Goal: Task Accomplishment & Management: Manage account settings

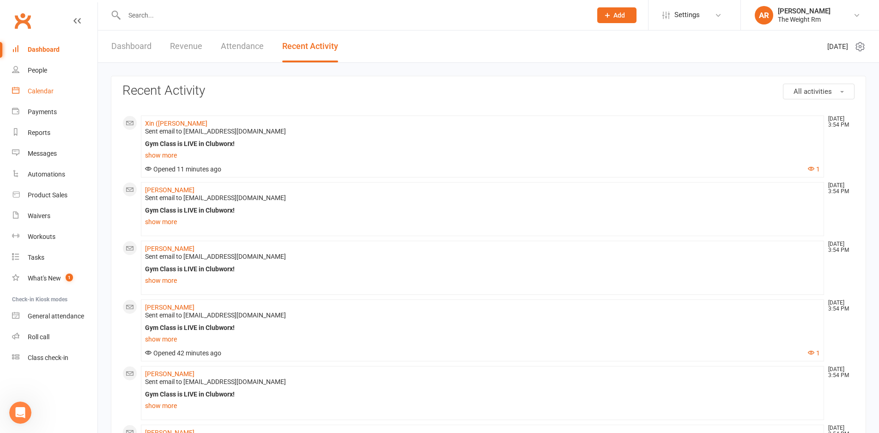
click at [49, 98] on link "Calendar" at bounding box center [54, 91] width 85 height 21
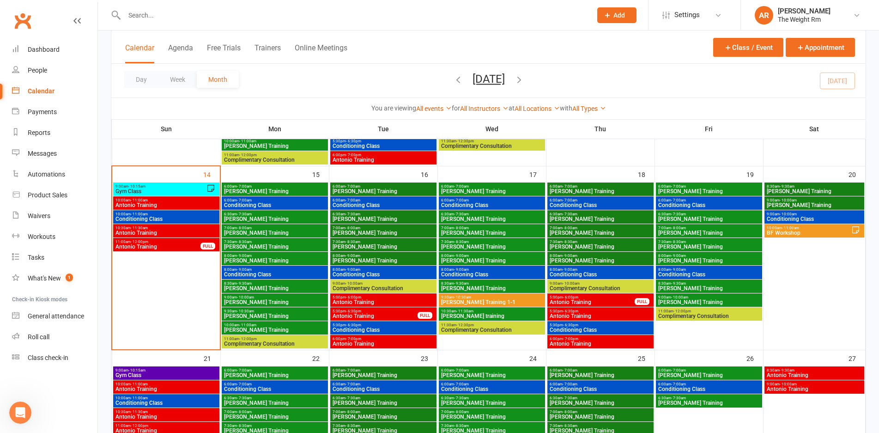
scroll to position [399, 0]
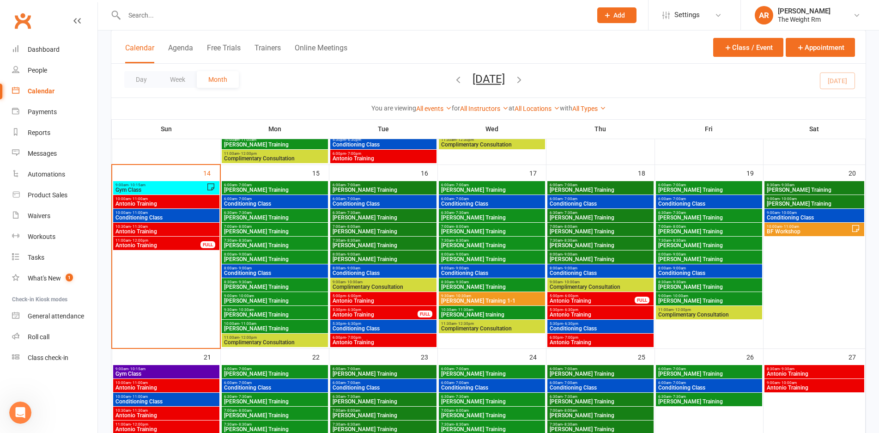
click at [181, 190] on span "Gym Class" at bounding box center [160, 190] width 91 height 6
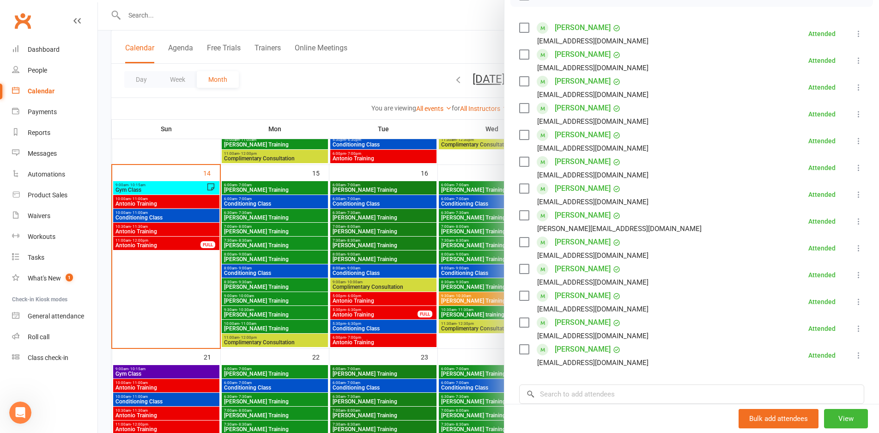
scroll to position [140, 0]
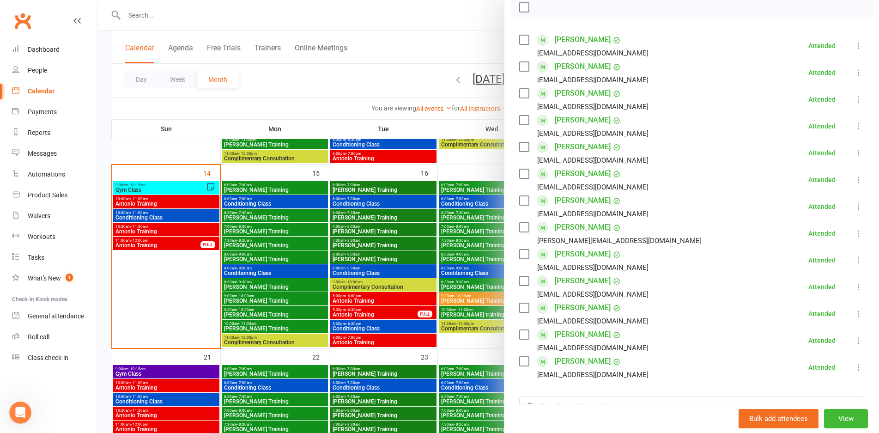
click at [169, 208] on div at bounding box center [488, 216] width 781 height 433
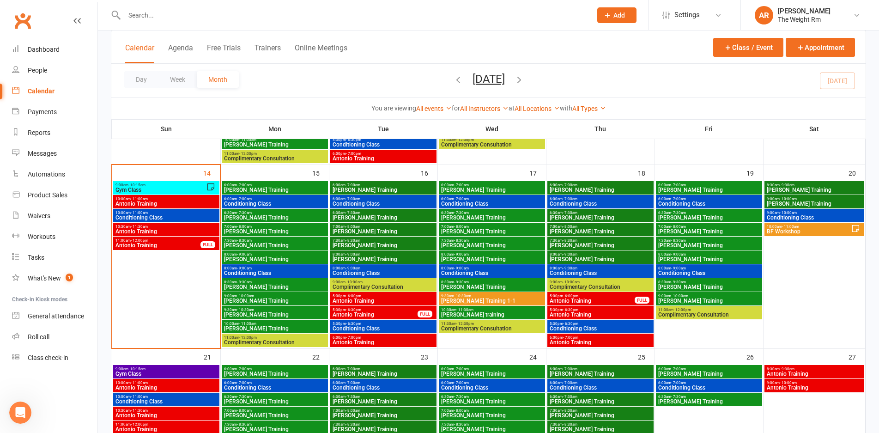
click at [169, 201] on span "Antonio Training" at bounding box center [166, 204] width 103 height 6
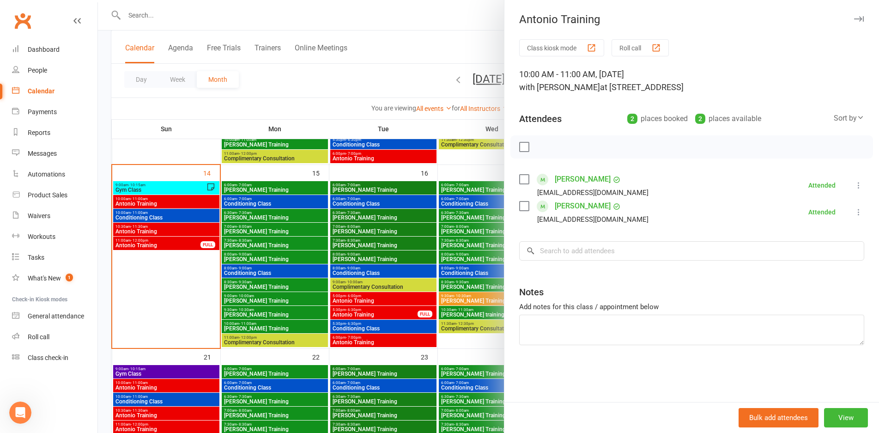
click at [169, 201] on div at bounding box center [488, 216] width 781 height 433
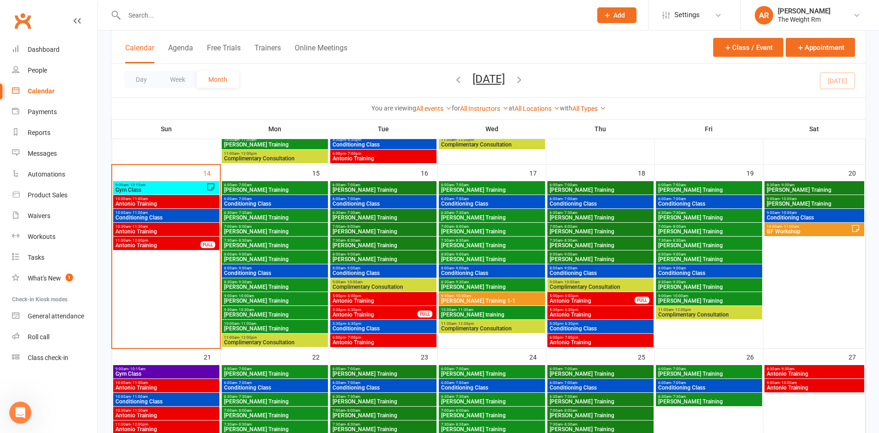
click at [174, 216] on span "Conditioning Class" at bounding box center [166, 218] width 103 height 6
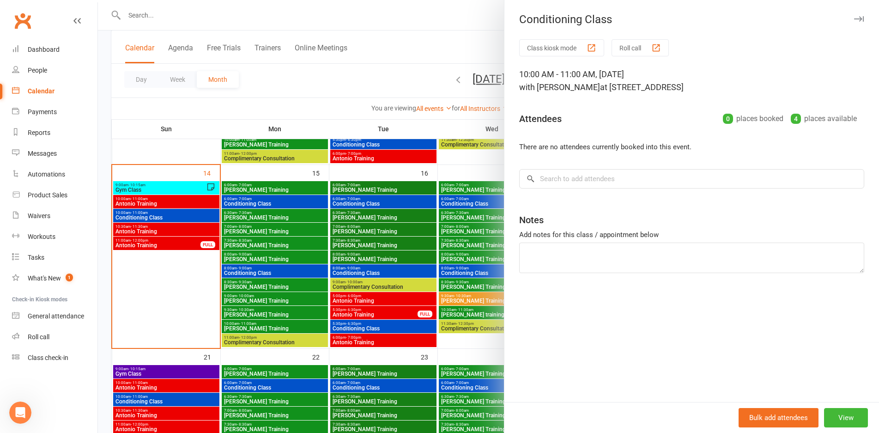
click at [174, 216] on div at bounding box center [488, 216] width 781 height 433
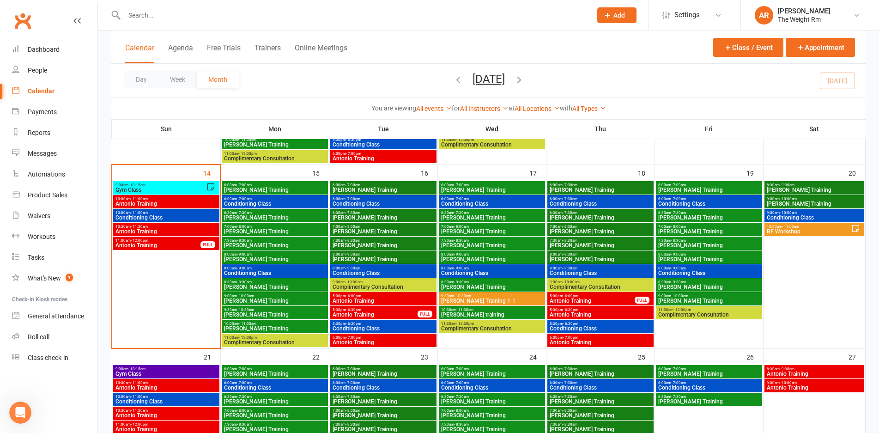
click at [251, 200] on span "- 7:00am" at bounding box center [244, 199] width 15 height 4
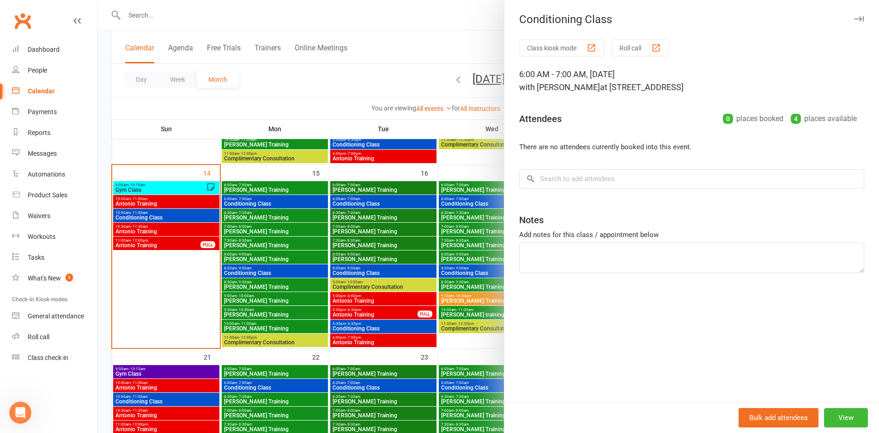
click at [251, 200] on div at bounding box center [488, 216] width 781 height 433
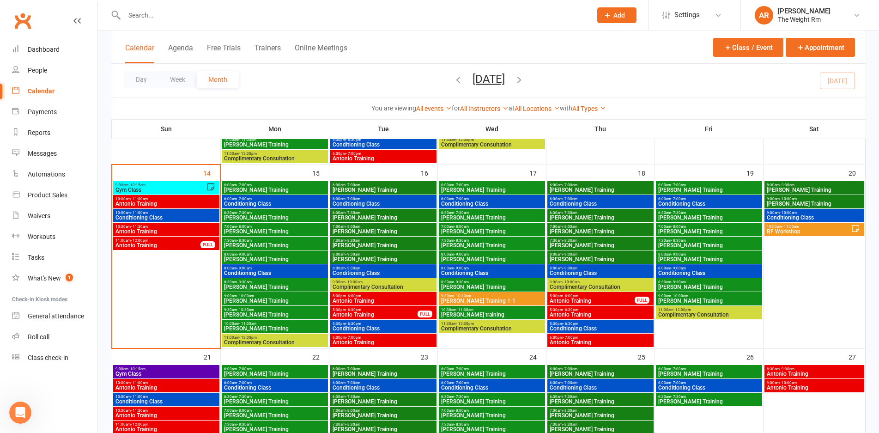
click at [263, 192] on span "[PERSON_NAME] Training" at bounding box center [275, 190] width 103 height 6
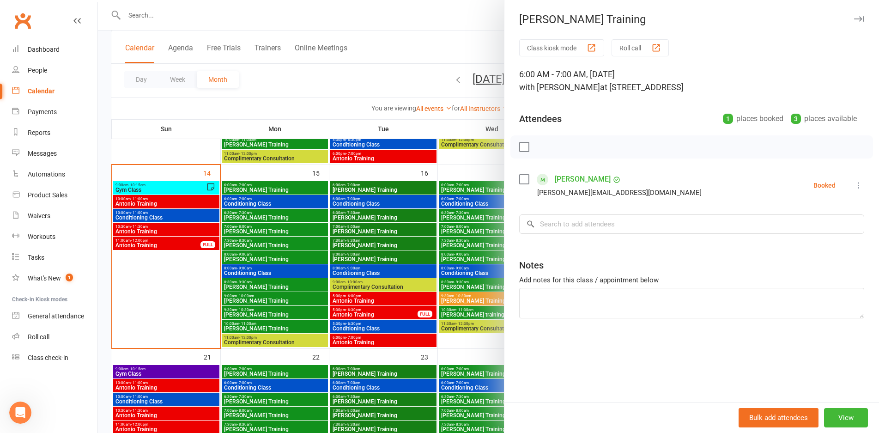
click at [263, 192] on div at bounding box center [488, 216] width 781 height 433
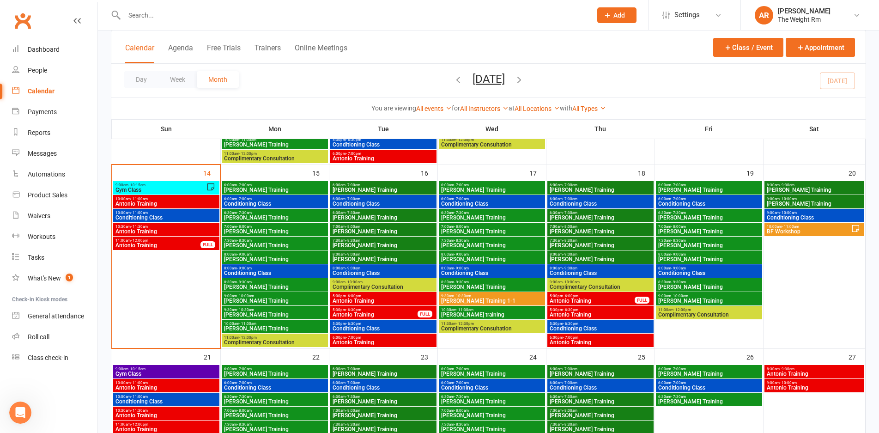
click at [275, 213] on span "6:30am - 7:30am" at bounding box center [275, 213] width 103 height 4
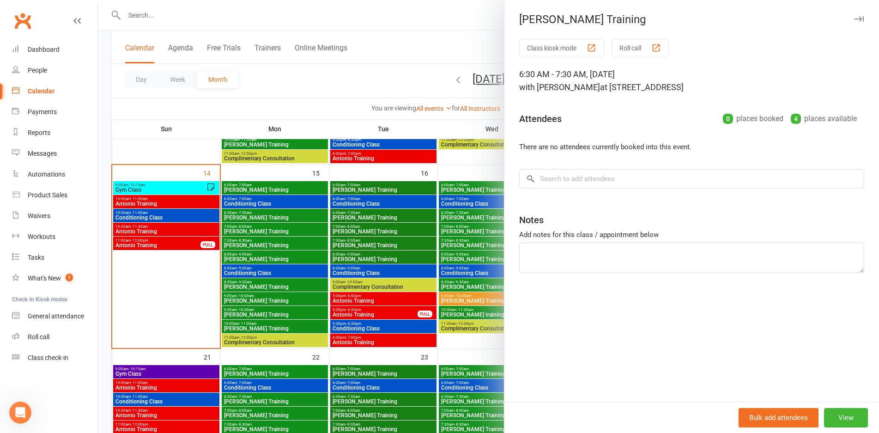
click at [275, 213] on div at bounding box center [488, 216] width 781 height 433
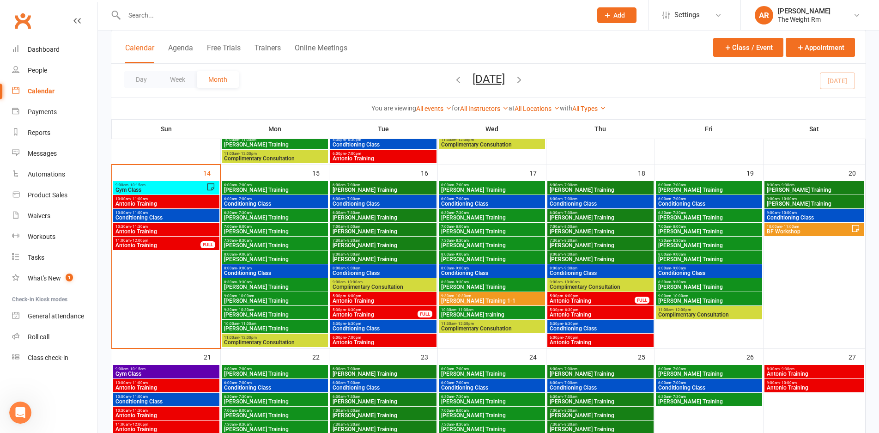
click at [276, 232] on span "[PERSON_NAME] Training" at bounding box center [275, 232] width 103 height 6
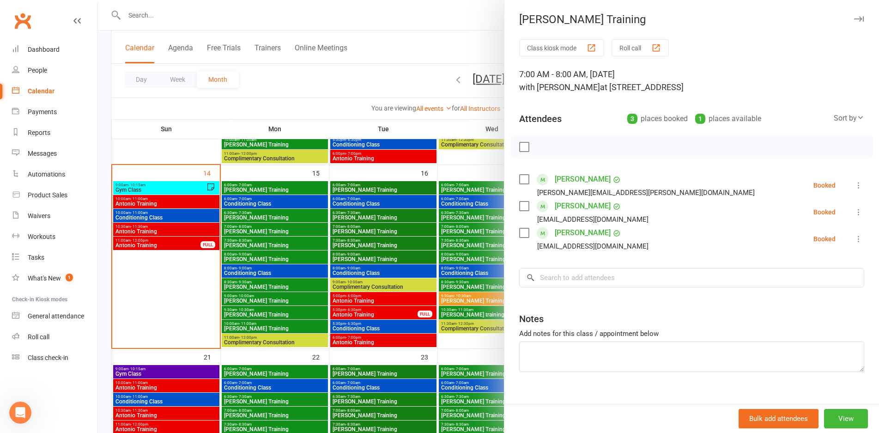
click at [276, 232] on div at bounding box center [488, 216] width 781 height 433
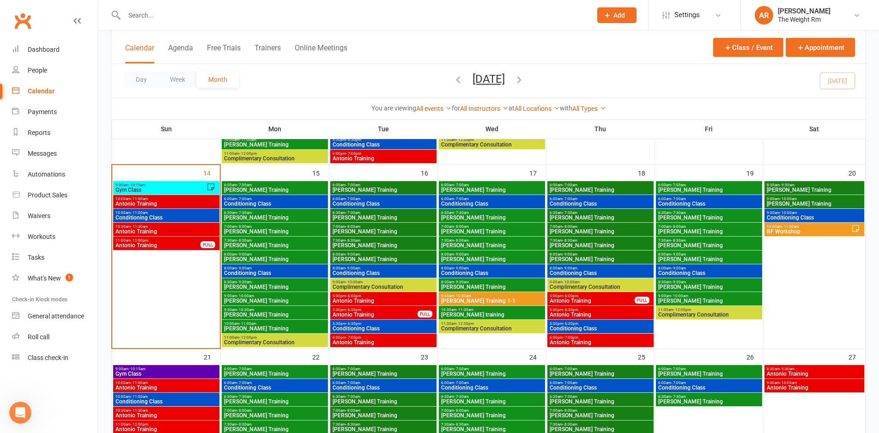
click at [277, 238] on span "7:30am - 8:30am" at bounding box center [275, 240] width 103 height 4
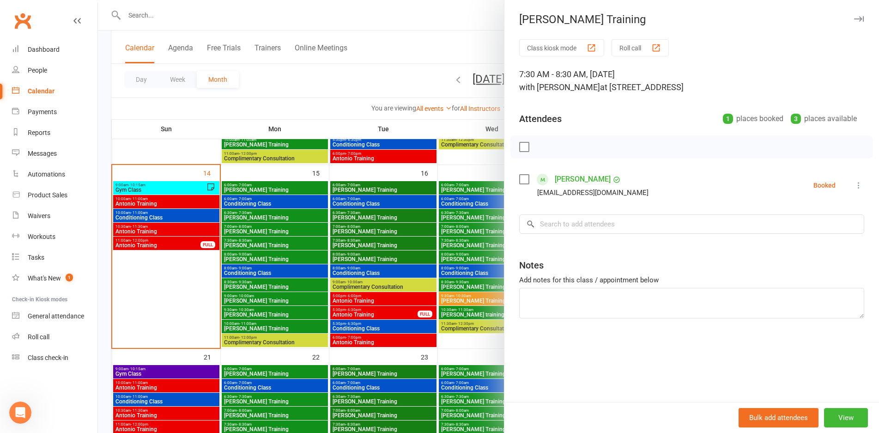
click at [277, 238] on div at bounding box center [488, 216] width 781 height 433
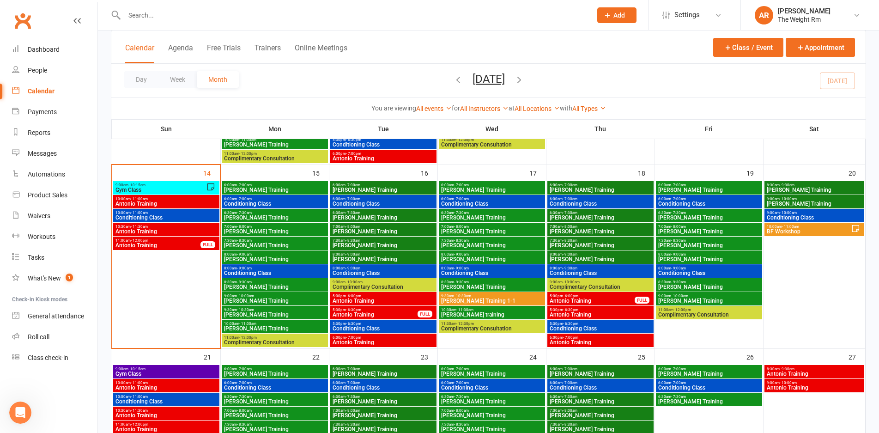
click at [274, 259] on span "[PERSON_NAME] Training" at bounding box center [275, 259] width 103 height 6
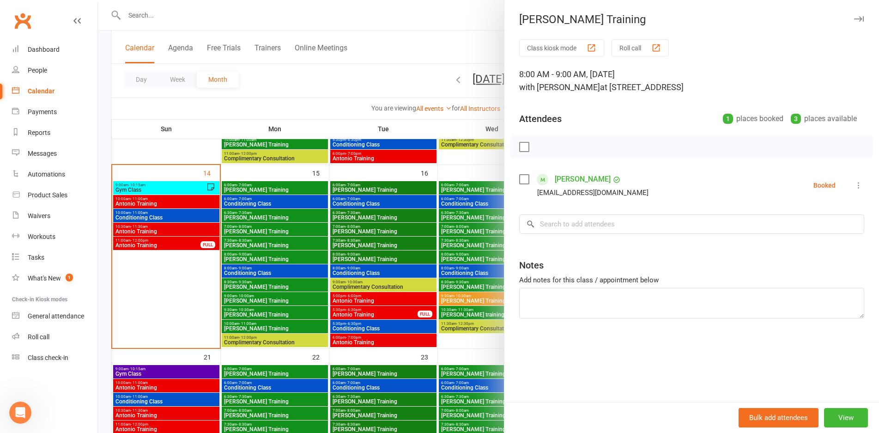
click at [274, 259] on div at bounding box center [488, 216] width 781 height 433
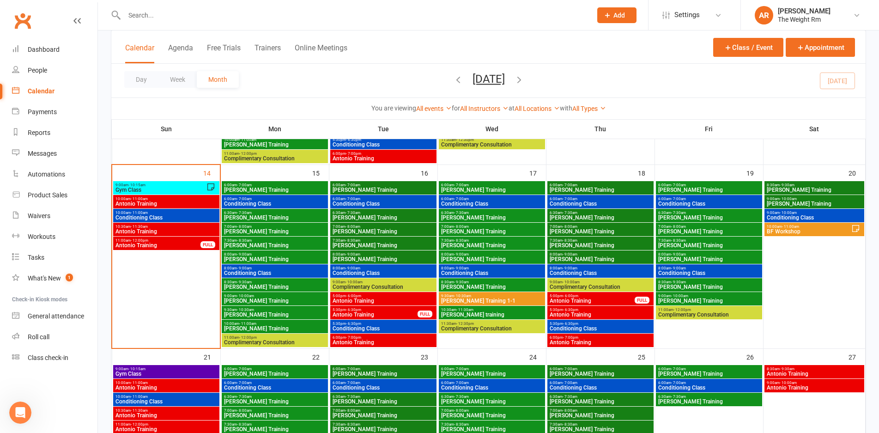
click at [271, 270] on span "Conditioning Class" at bounding box center [275, 273] width 103 height 6
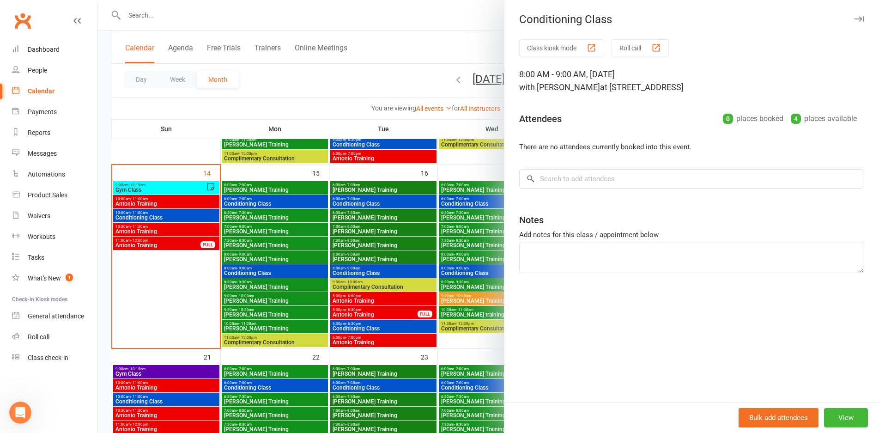
click at [271, 270] on div at bounding box center [488, 216] width 781 height 433
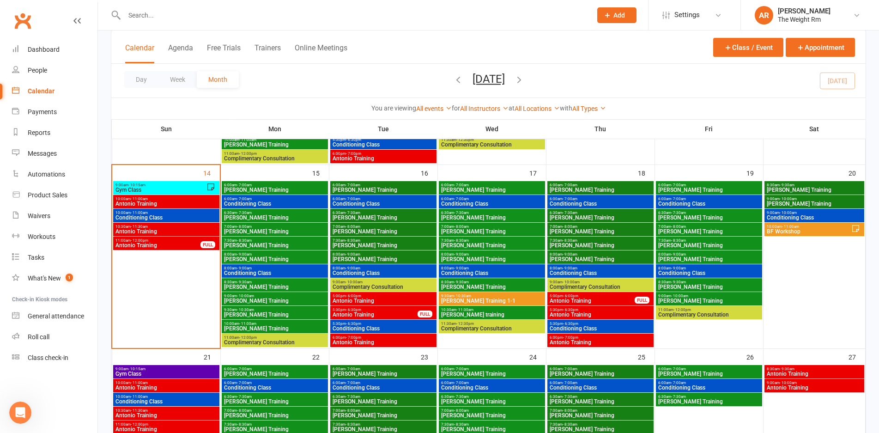
click at [269, 287] on span "[PERSON_NAME] Training" at bounding box center [275, 287] width 103 height 6
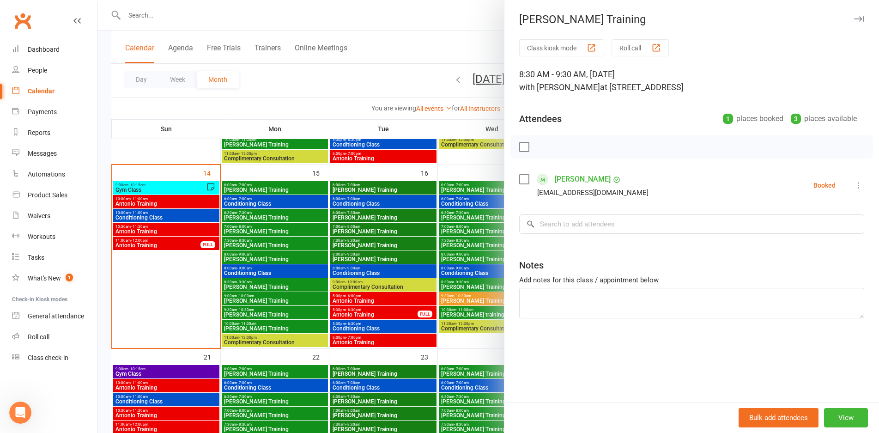
click at [270, 284] on div at bounding box center [488, 216] width 781 height 433
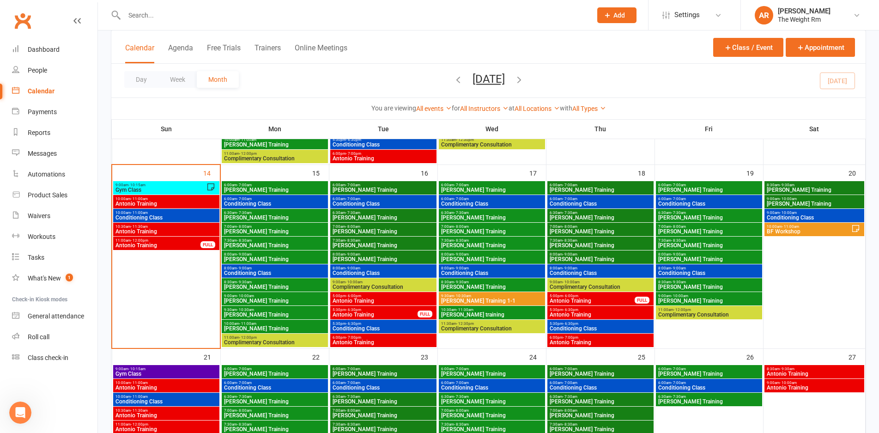
click at [269, 303] on span "[PERSON_NAME] Training" at bounding box center [275, 301] width 103 height 6
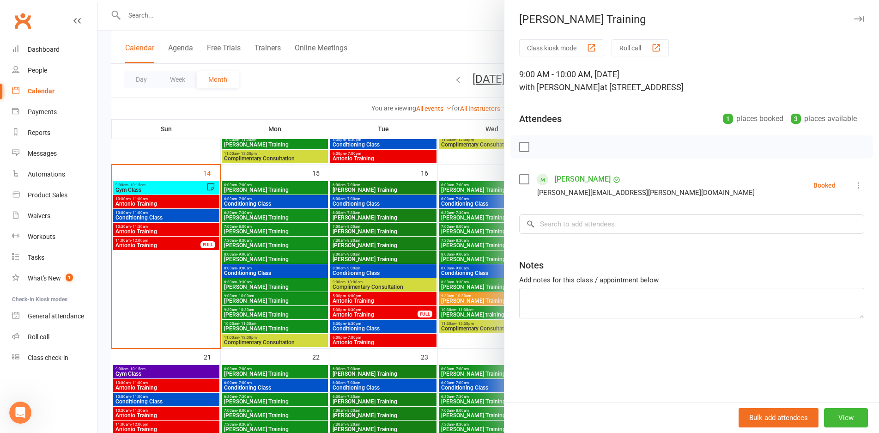
click at [269, 303] on div at bounding box center [488, 216] width 781 height 433
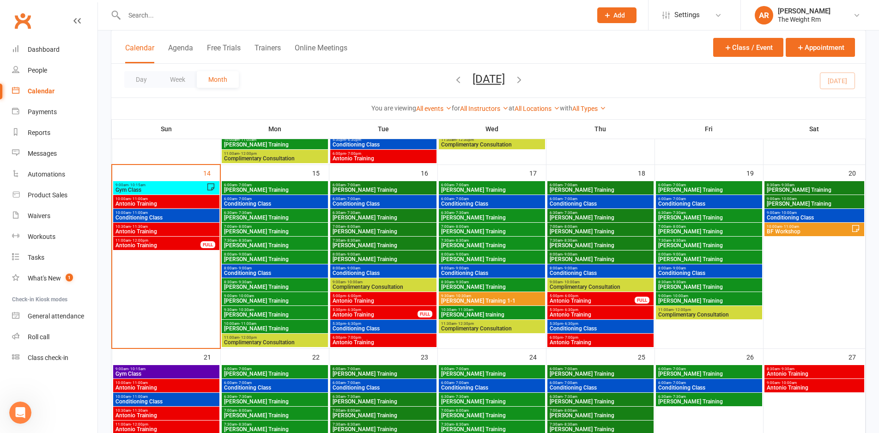
click at [269, 311] on span "9:30am - 10:30am" at bounding box center [275, 310] width 103 height 4
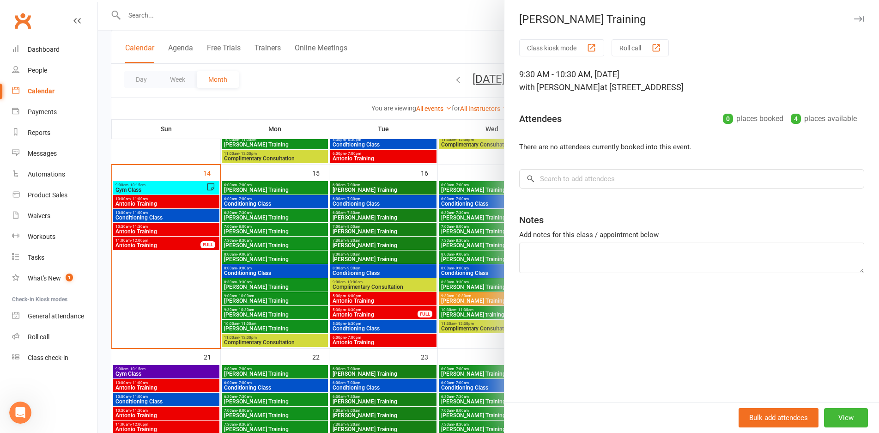
click at [269, 311] on div at bounding box center [488, 216] width 781 height 433
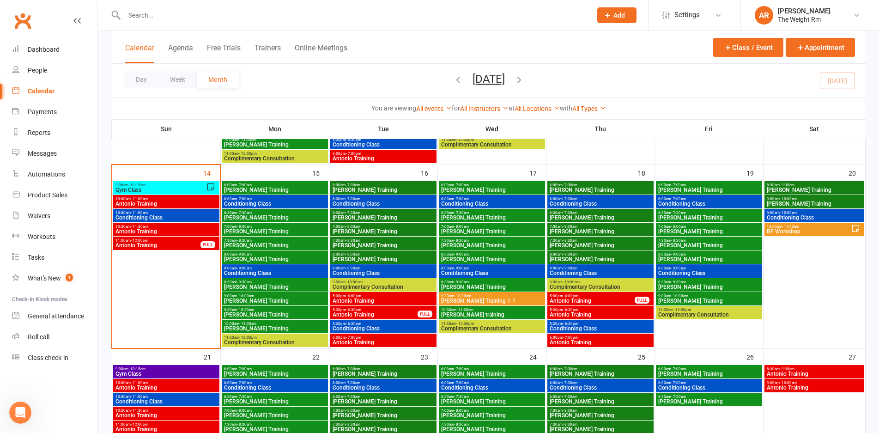
click at [273, 324] on span "10:00am - 11:00am" at bounding box center [275, 324] width 103 height 4
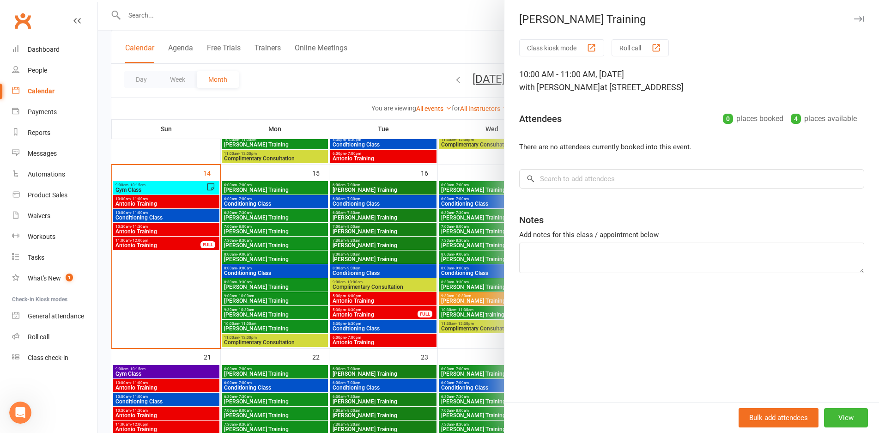
click at [273, 324] on div at bounding box center [488, 216] width 781 height 433
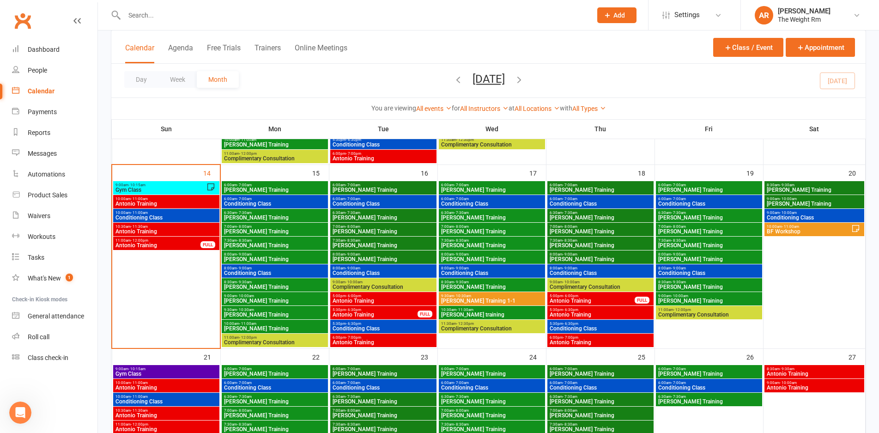
click at [386, 299] on span "Antonio Training" at bounding box center [383, 301] width 103 height 6
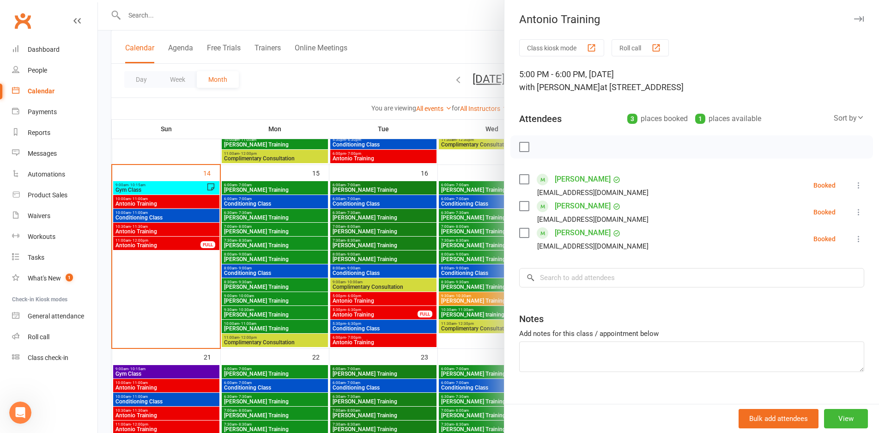
click at [386, 299] on div at bounding box center [488, 216] width 781 height 433
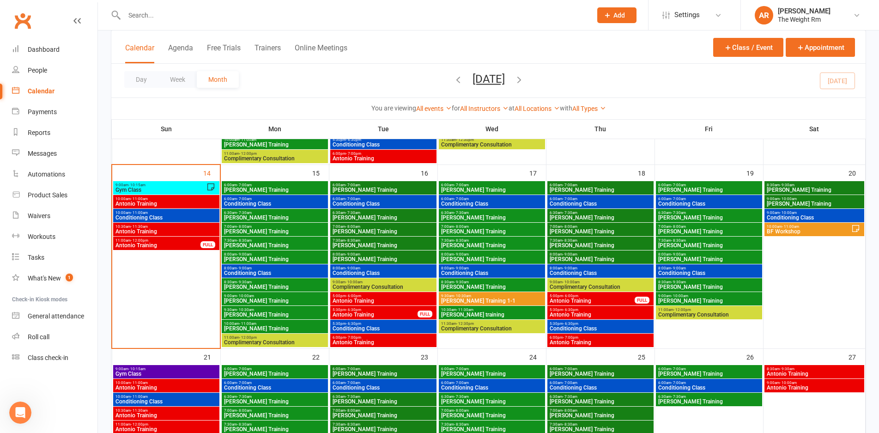
click at [576, 297] on span "- 6:00pm" at bounding box center [570, 296] width 15 height 4
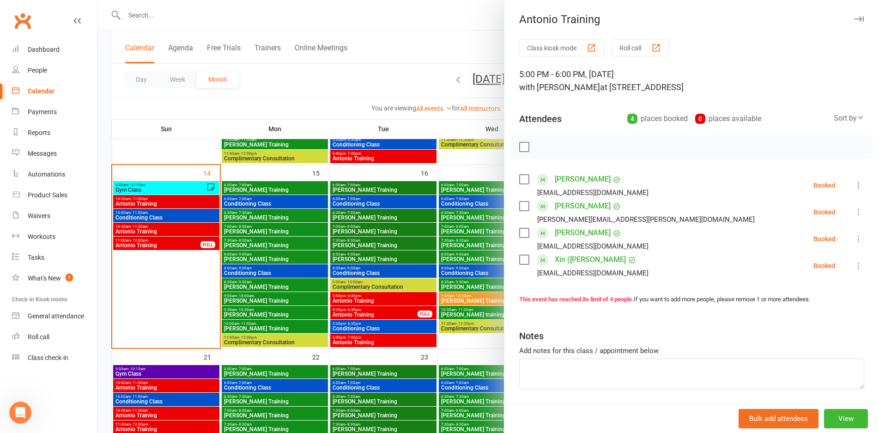
click at [415, 323] on div at bounding box center [488, 216] width 781 height 433
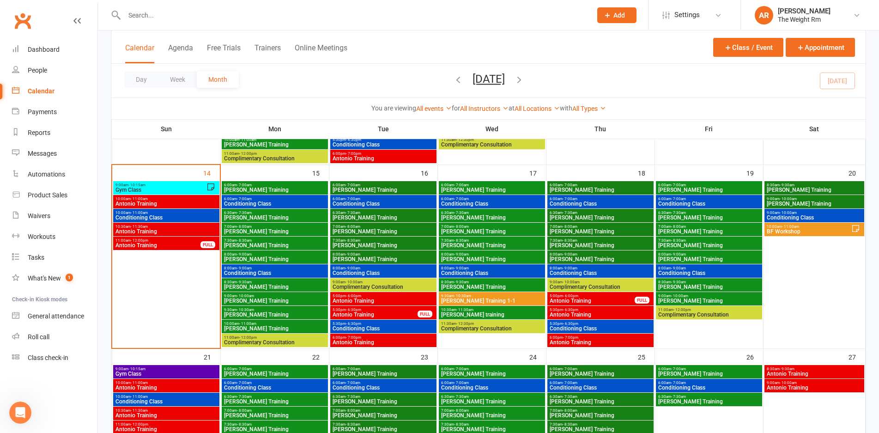
click at [622, 315] on span "Antonio Training" at bounding box center [600, 315] width 103 height 6
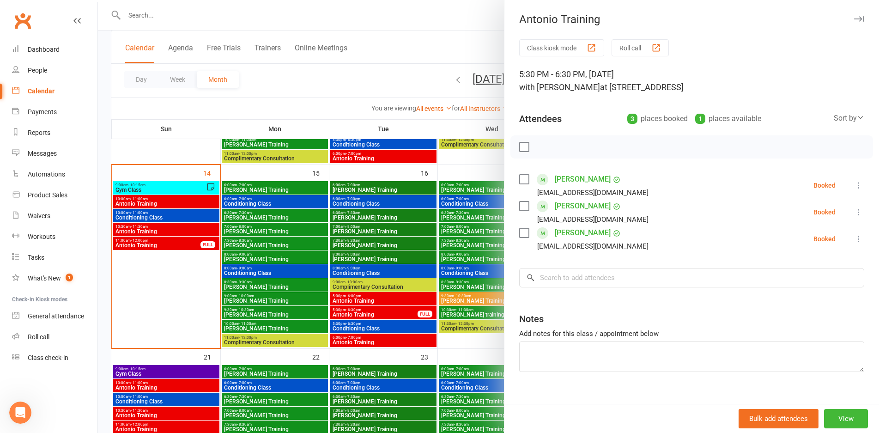
click at [366, 311] on div at bounding box center [488, 216] width 781 height 433
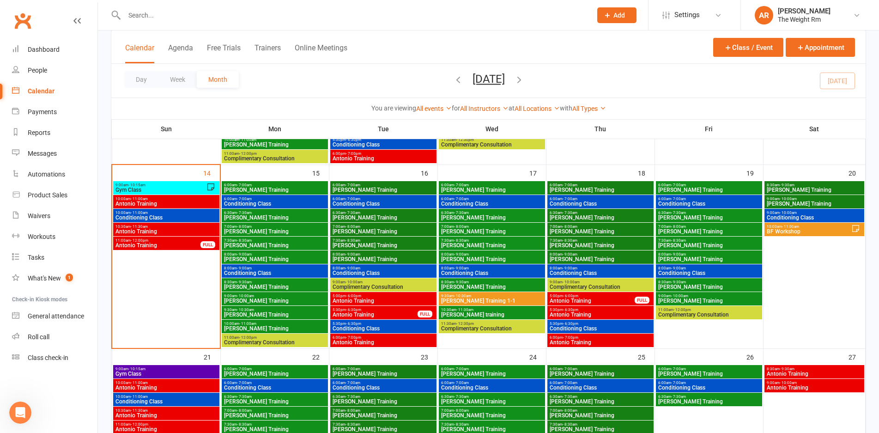
click at [366, 311] on span "5:30pm - 6:30pm" at bounding box center [375, 310] width 86 height 4
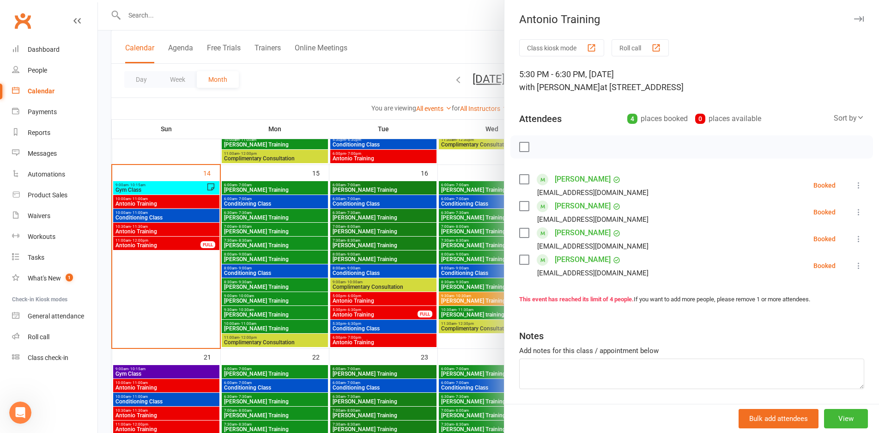
click at [366, 311] on div at bounding box center [488, 216] width 781 height 433
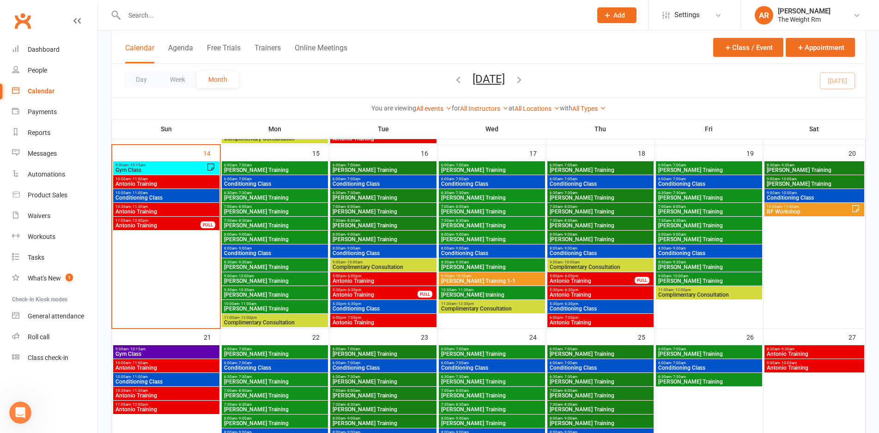
scroll to position [445, 0]
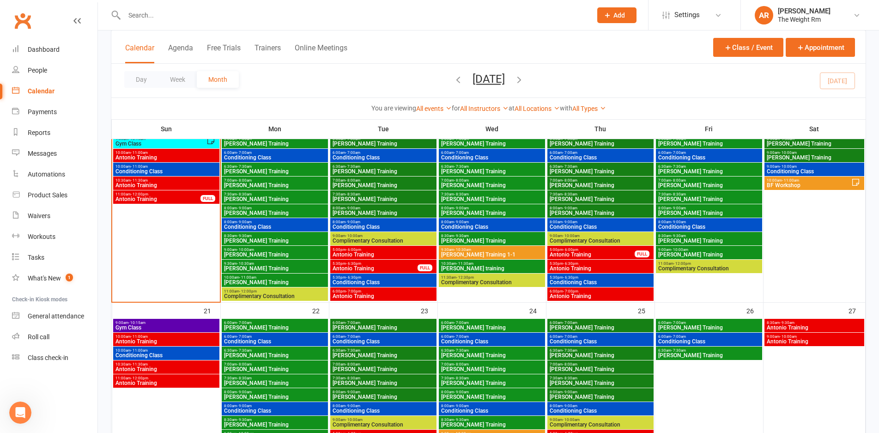
click at [193, 340] on span "Antonio Training" at bounding box center [166, 342] width 103 height 6
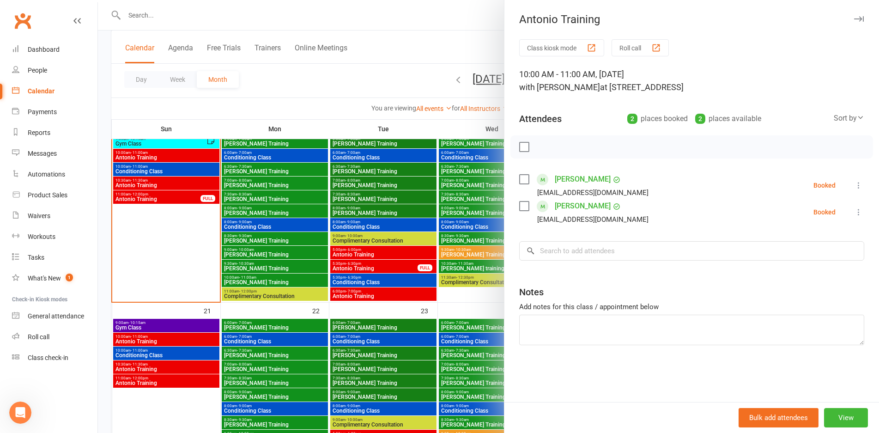
click at [177, 337] on div at bounding box center [488, 216] width 781 height 433
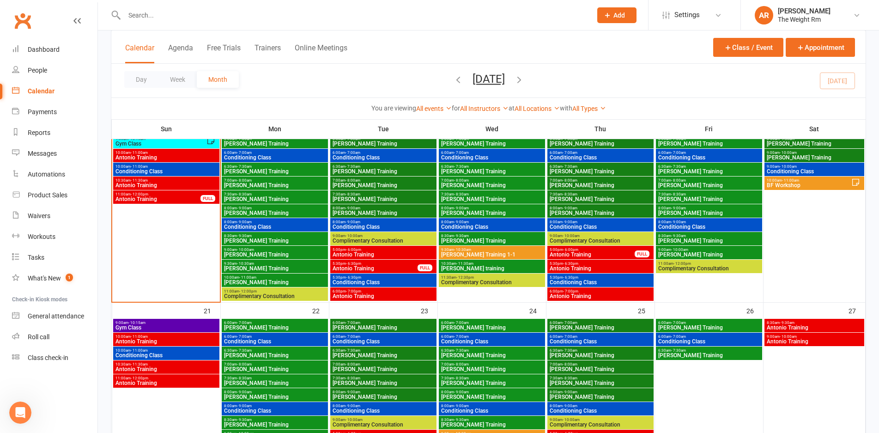
click at [179, 329] on span "Gym Class" at bounding box center [166, 328] width 103 height 6
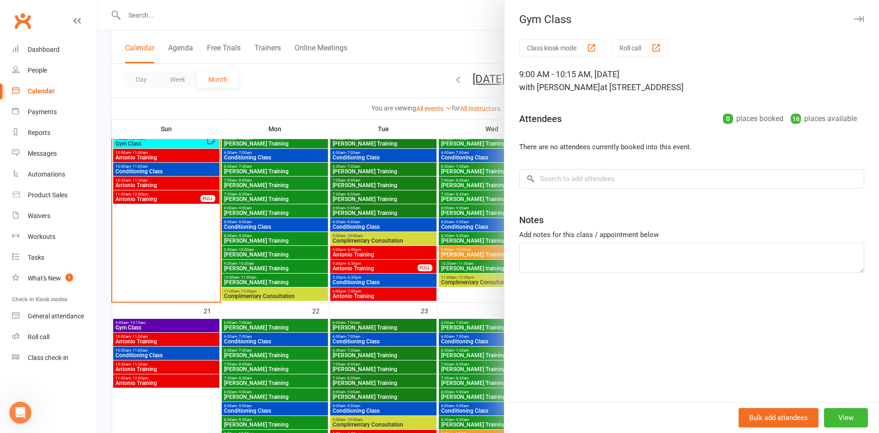
click at [179, 329] on div at bounding box center [488, 216] width 781 height 433
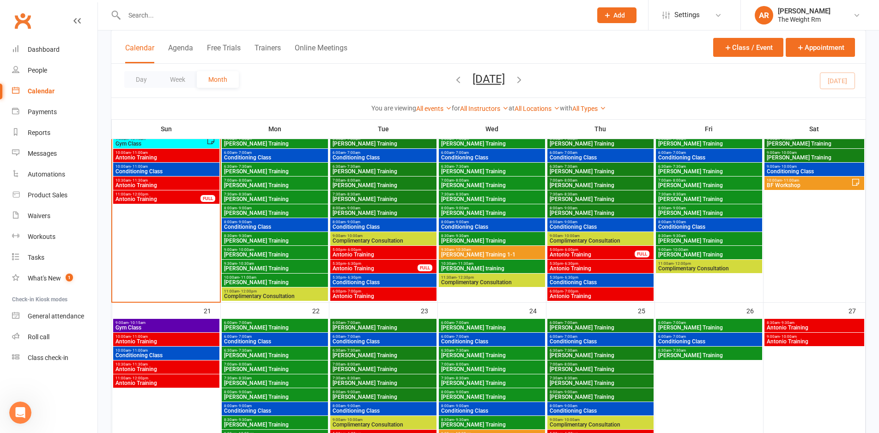
click at [180, 342] on span "Antonio Training" at bounding box center [166, 342] width 103 height 6
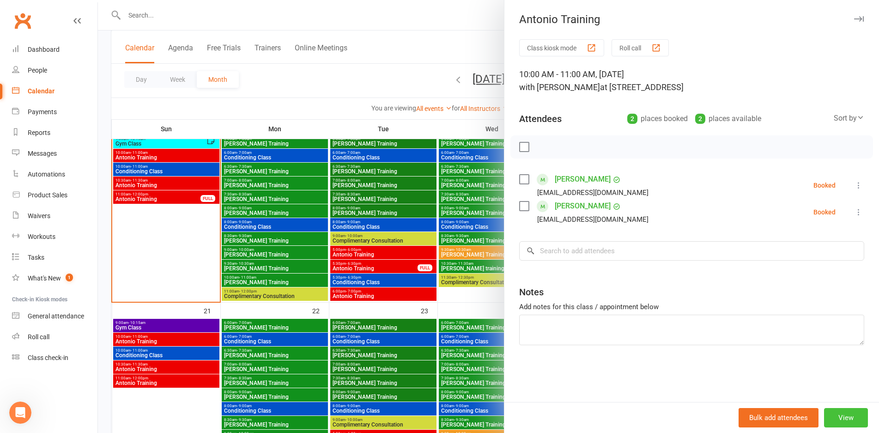
click at [843, 414] on button "View" at bounding box center [846, 417] width 44 height 19
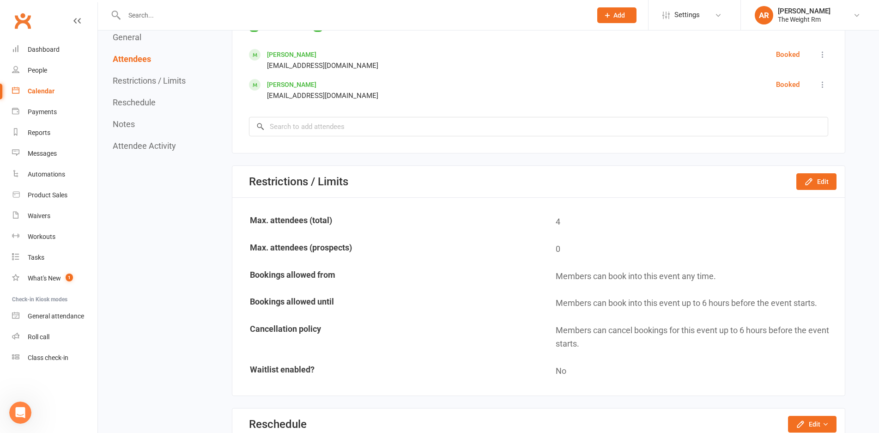
scroll to position [486, 0]
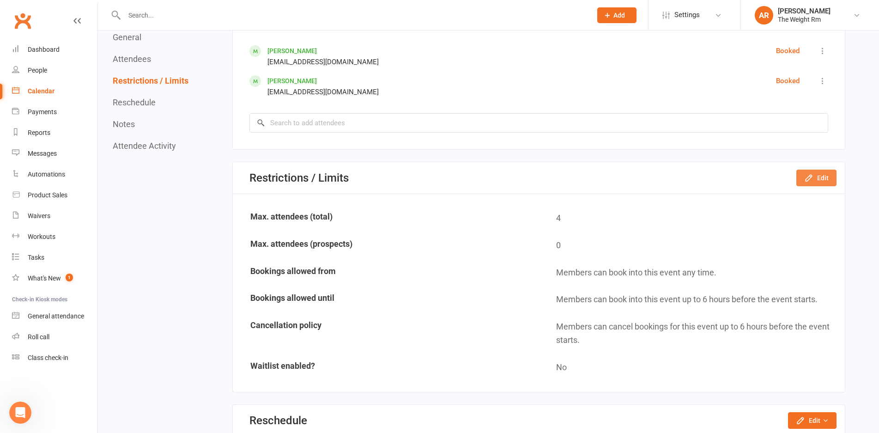
click at [801, 177] on button "Edit" at bounding box center [817, 178] width 40 height 17
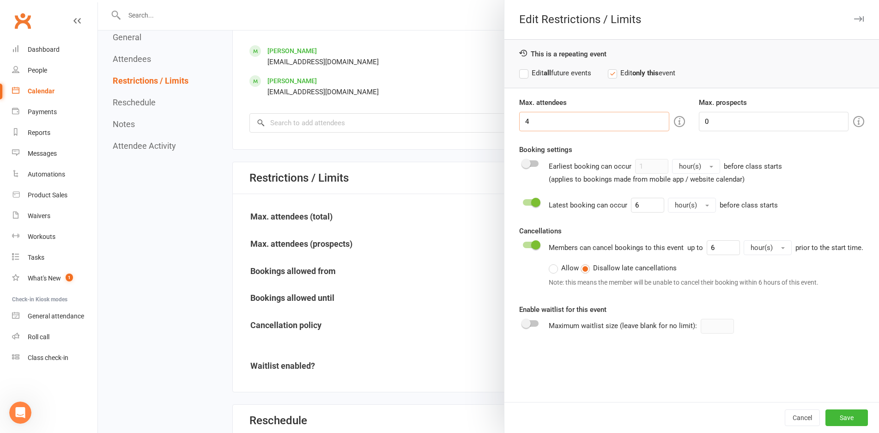
drag, startPoint x: 553, startPoint y: 126, endPoint x: 463, endPoint y: 125, distance: 89.7
click at [463, 0] on div "Edit Restrictions / Limits This is a repeating event Edit all future events Edi…" at bounding box center [488, 0] width 781 height 0
type input "2"
click at [854, 271] on div "Members can cancel bookings to this event up to 6 hour(s) prior to the start ti…" at bounding box center [706, 265] width 315 height 51
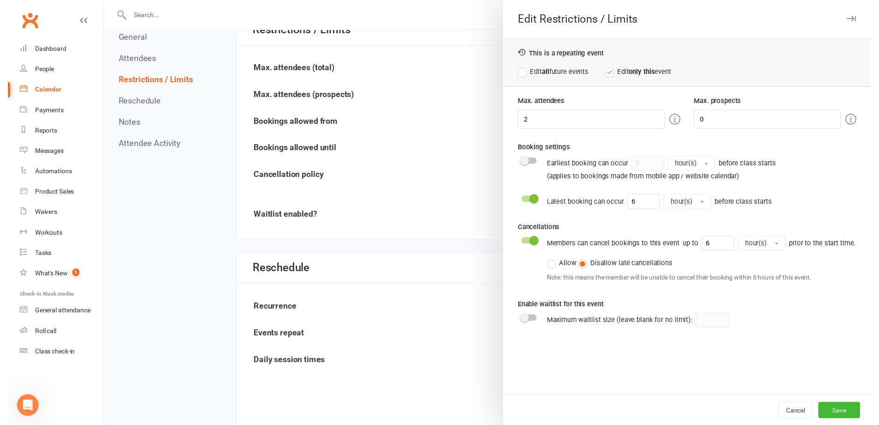
scroll to position [635, 0]
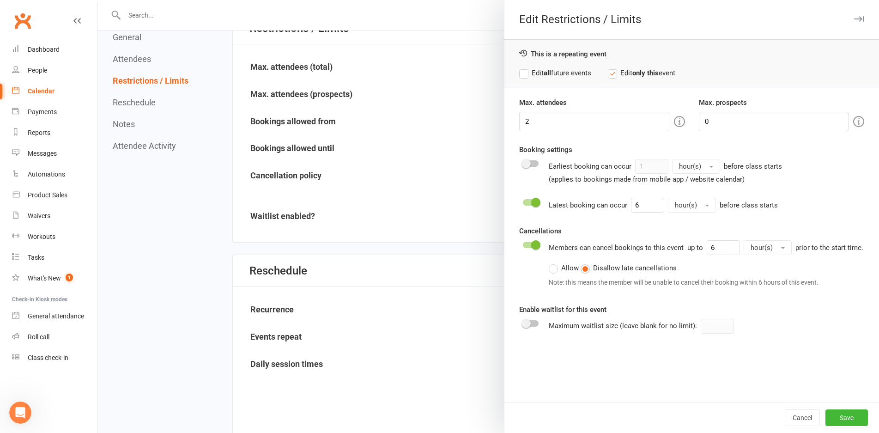
click at [522, 72] on label "Edit all future events" at bounding box center [555, 72] width 72 height 11
click at [840, 416] on button "Save" at bounding box center [847, 417] width 43 height 17
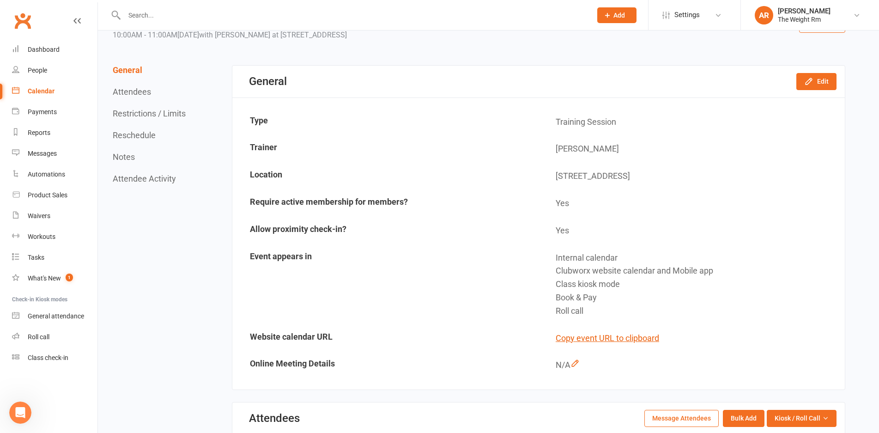
scroll to position [0, 0]
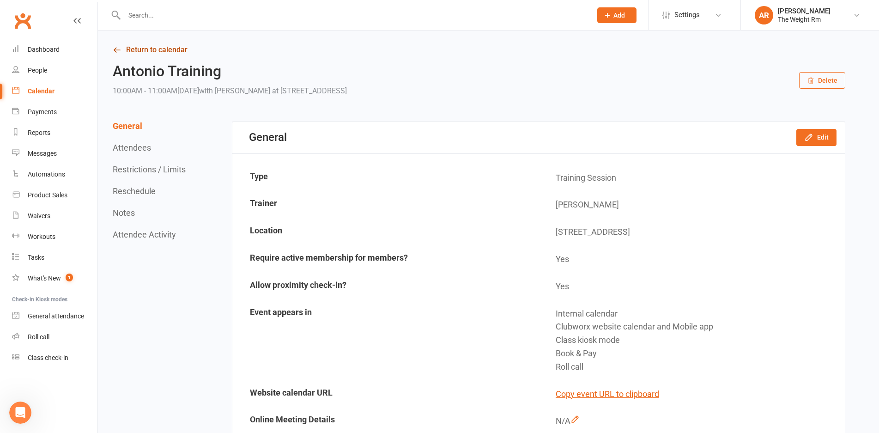
click at [119, 48] on icon at bounding box center [117, 50] width 8 height 8
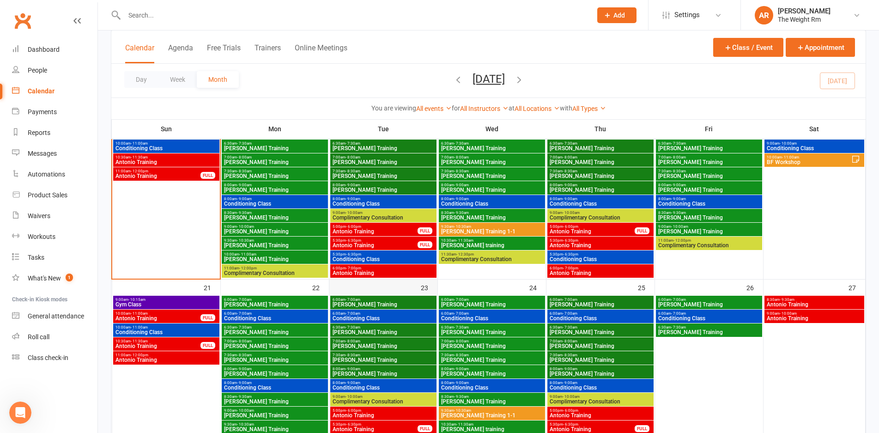
scroll to position [472, 0]
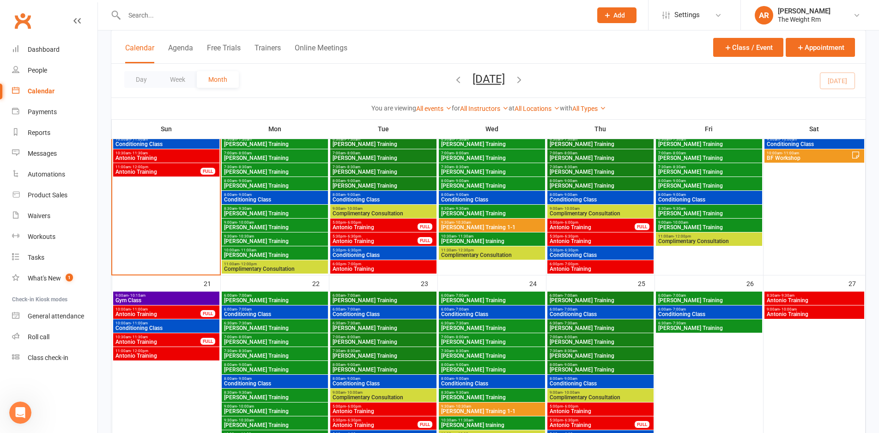
click at [172, 314] on span "Antonio Training" at bounding box center [158, 314] width 86 height 6
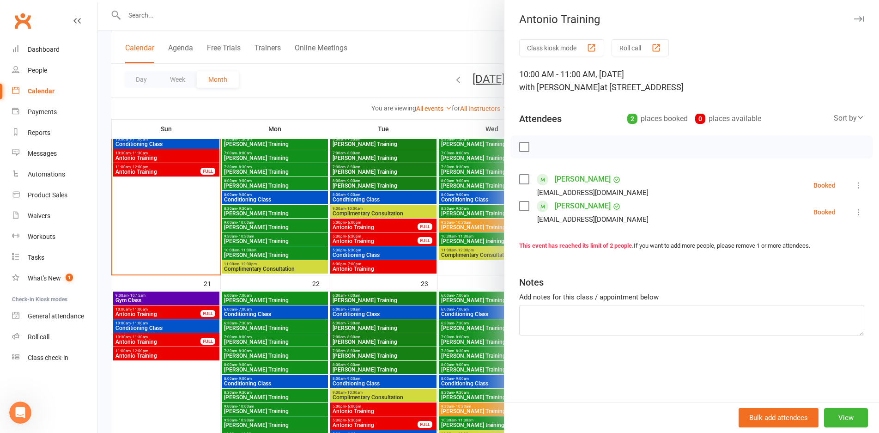
click at [172, 314] on div at bounding box center [488, 216] width 781 height 433
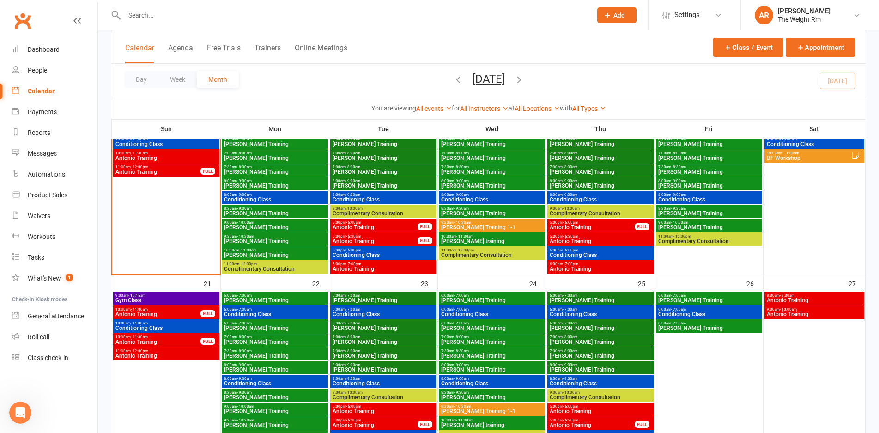
click at [177, 342] on span "Antonio Training" at bounding box center [158, 342] width 86 height 6
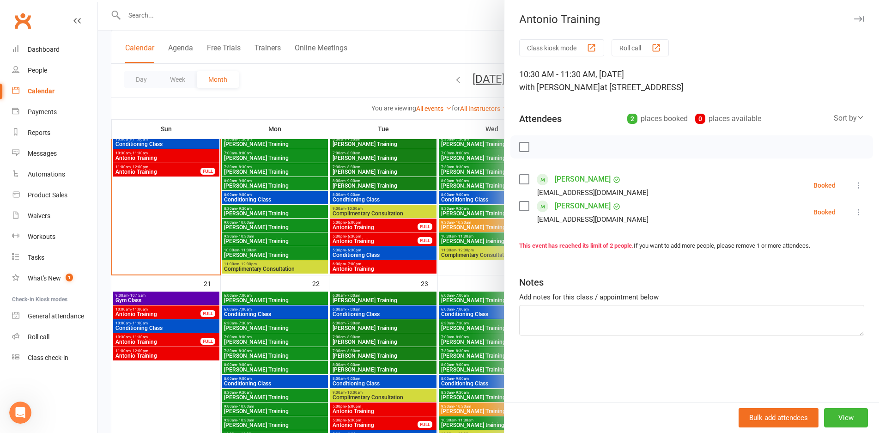
click at [161, 342] on div at bounding box center [488, 216] width 781 height 433
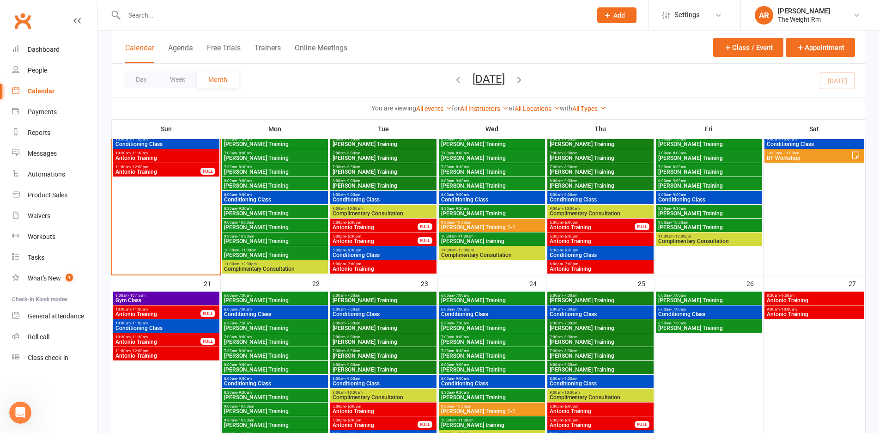
click at [170, 357] on span "Antonio Training" at bounding box center [166, 356] width 103 height 6
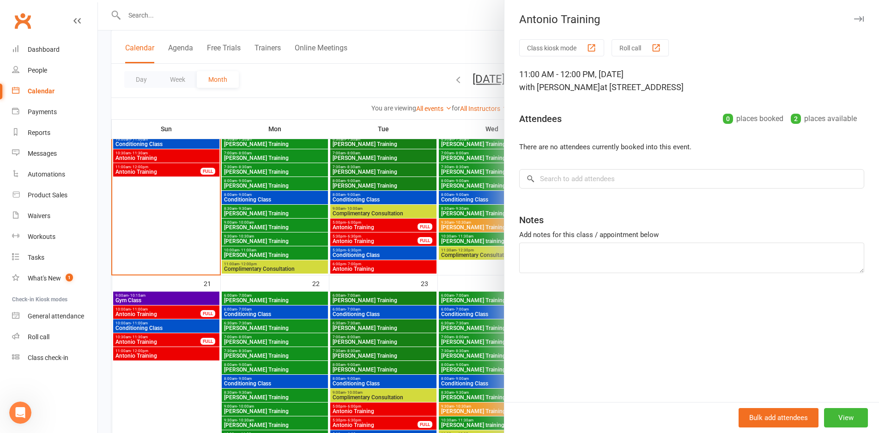
click at [170, 357] on div at bounding box center [488, 216] width 781 height 433
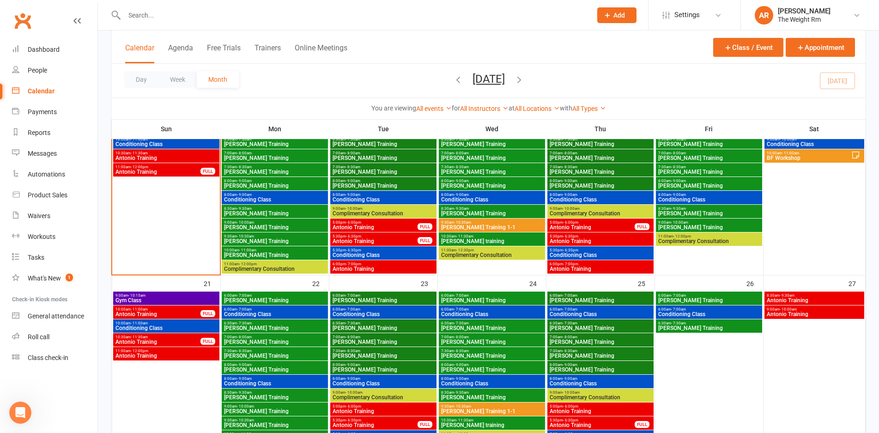
click at [182, 315] on span "Antonio Training" at bounding box center [158, 314] width 86 height 6
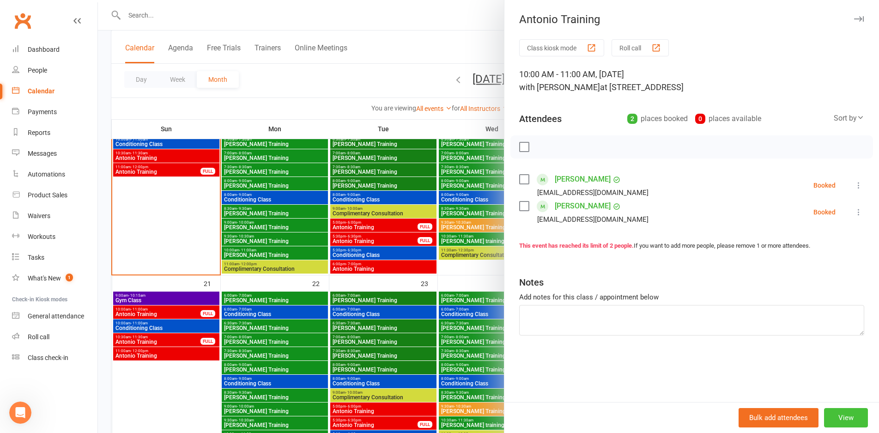
click at [837, 420] on button "View" at bounding box center [846, 417] width 44 height 19
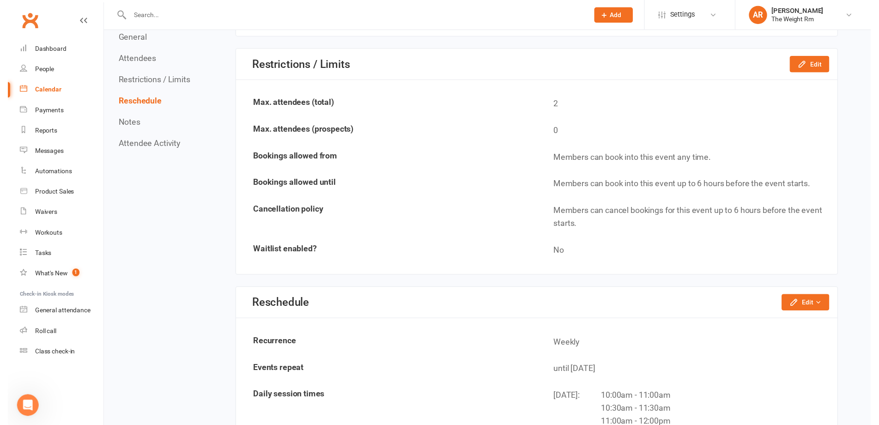
scroll to position [566, 0]
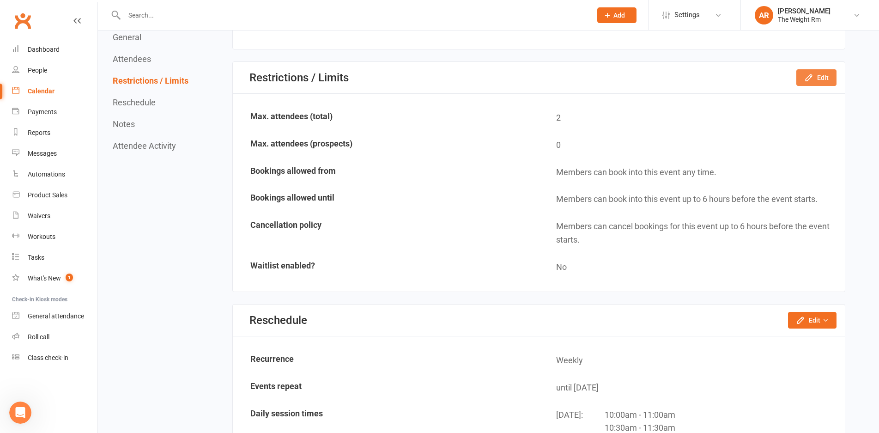
click at [821, 75] on button "Edit" at bounding box center [817, 77] width 40 height 17
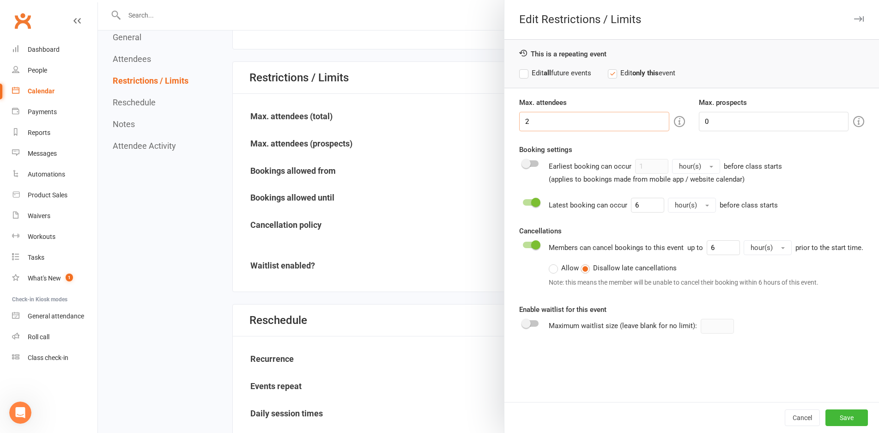
drag, startPoint x: 557, startPoint y: 125, endPoint x: 488, endPoint y: 122, distance: 68.9
click at [488, 0] on div "Edit Restrictions / Limits This is a repeating event Edit all future events Edi…" at bounding box center [488, 0] width 781 height 0
type input "4"
click at [522, 73] on label "Edit all future events" at bounding box center [555, 72] width 72 height 11
click at [852, 415] on button "Save" at bounding box center [847, 417] width 43 height 17
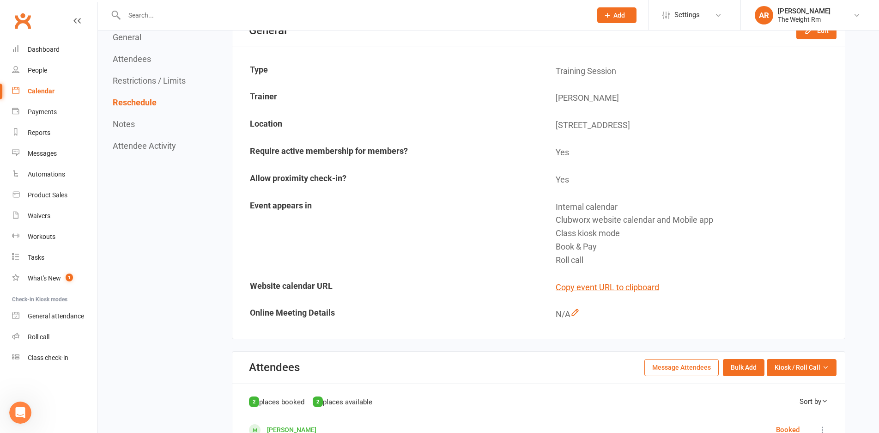
scroll to position [11, 0]
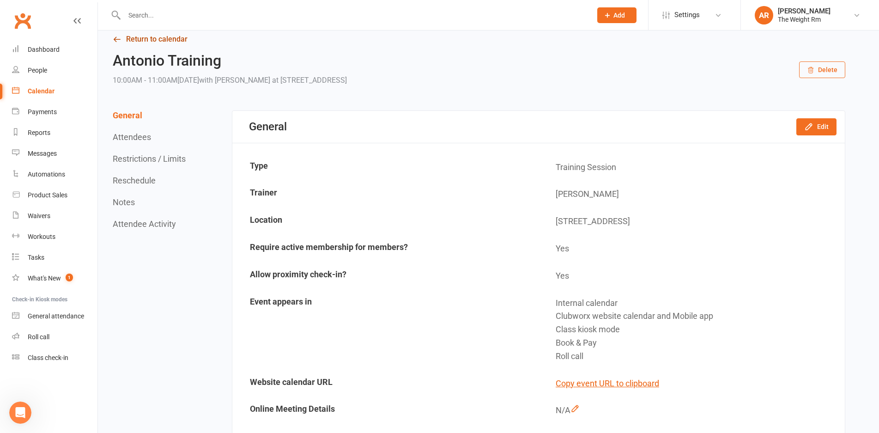
click at [114, 41] on icon at bounding box center [117, 39] width 8 height 8
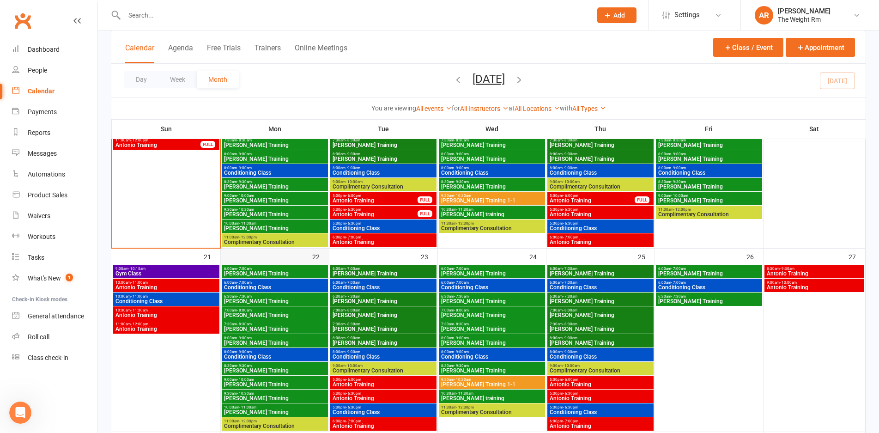
scroll to position [495, 0]
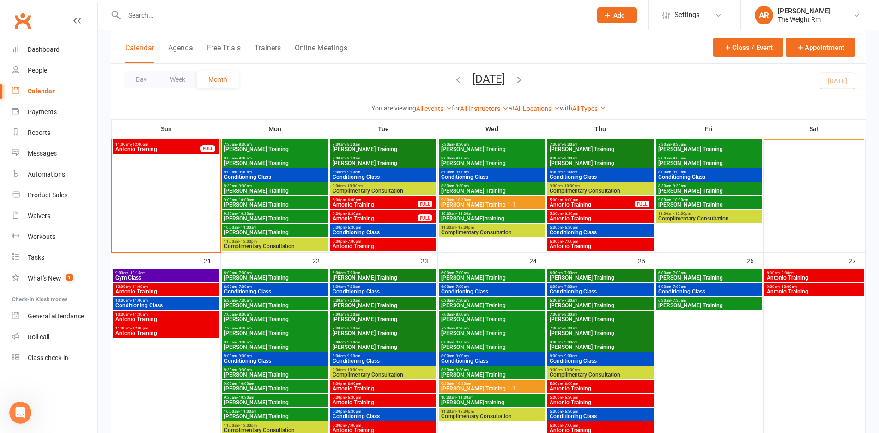
click at [206, 286] on span "10:00am - 11:00am" at bounding box center [166, 287] width 103 height 4
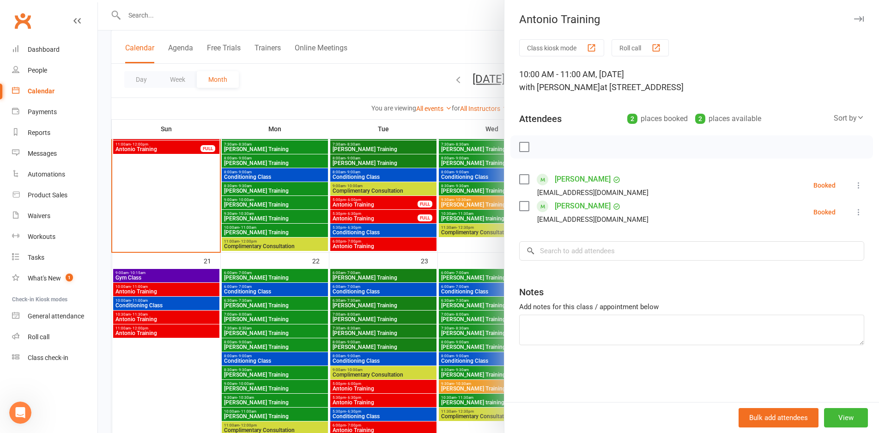
click at [206, 286] on div at bounding box center [488, 216] width 781 height 433
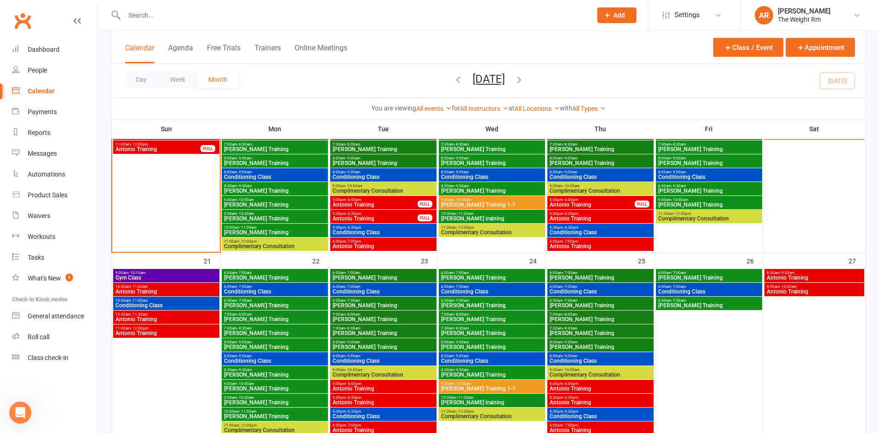
click at [190, 318] on span "Antonio Training" at bounding box center [166, 320] width 103 height 6
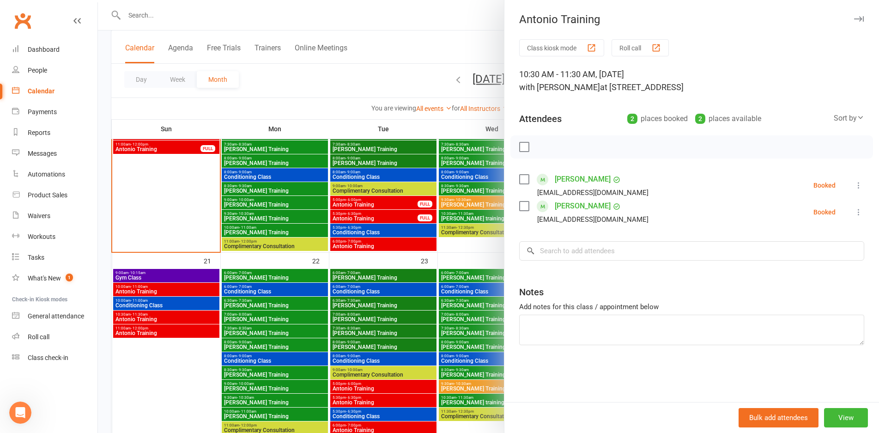
click at [190, 318] on div at bounding box center [488, 216] width 781 height 433
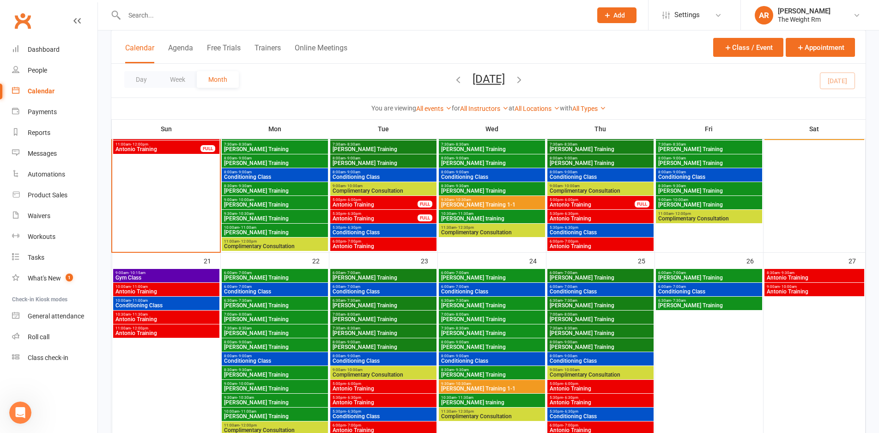
click at [190, 335] on span "Antonio Training" at bounding box center [166, 333] width 103 height 6
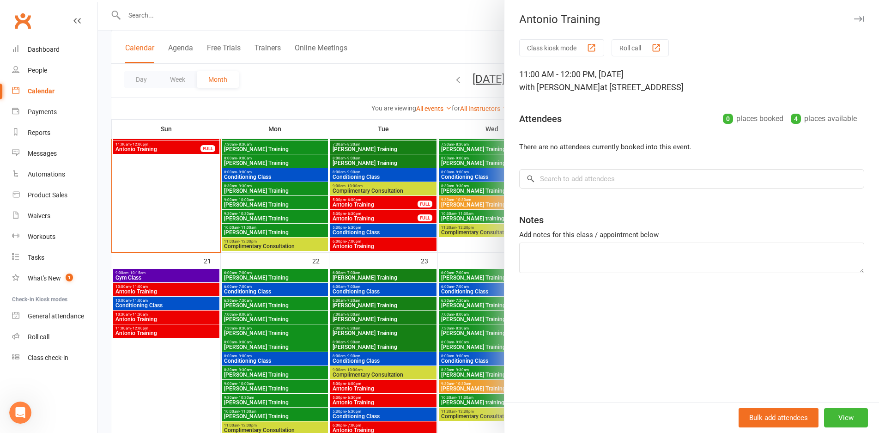
click at [190, 335] on div at bounding box center [488, 216] width 781 height 433
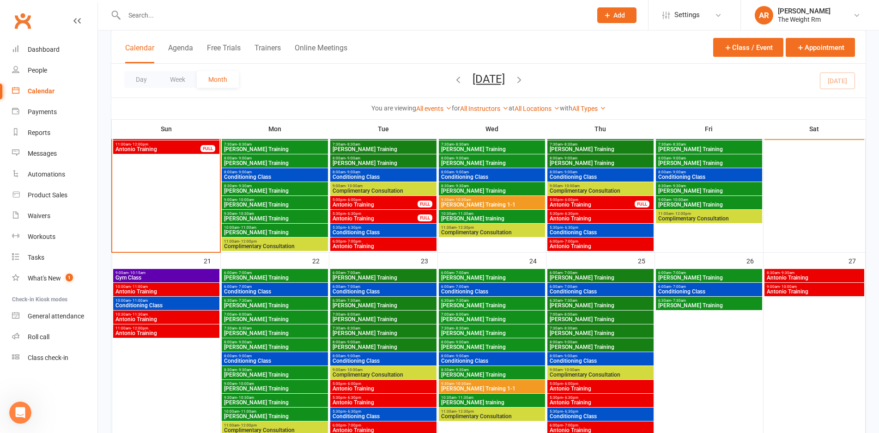
click at [198, 290] on span "Antonio Training" at bounding box center [166, 292] width 103 height 6
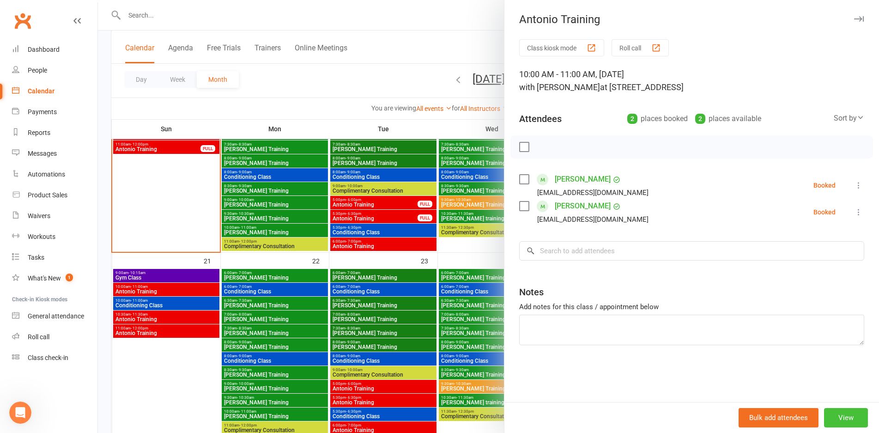
click at [848, 413] on button "View" at bounding box center [846, 417] width 44 height 19
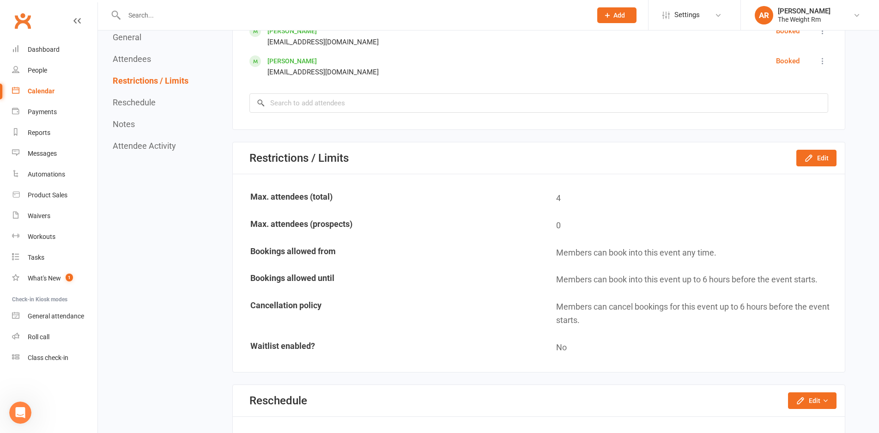
scroll to position [509, 0]
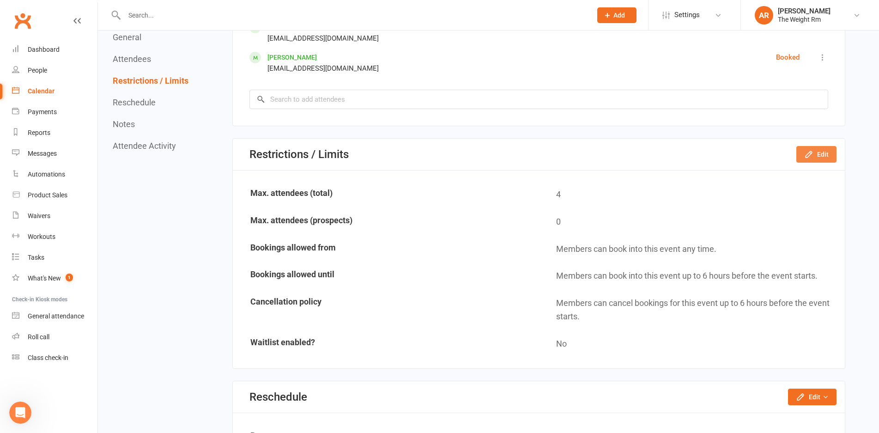
click at [811, 150] on icon "button" at bounding box center [809, 154] width 9 height 9
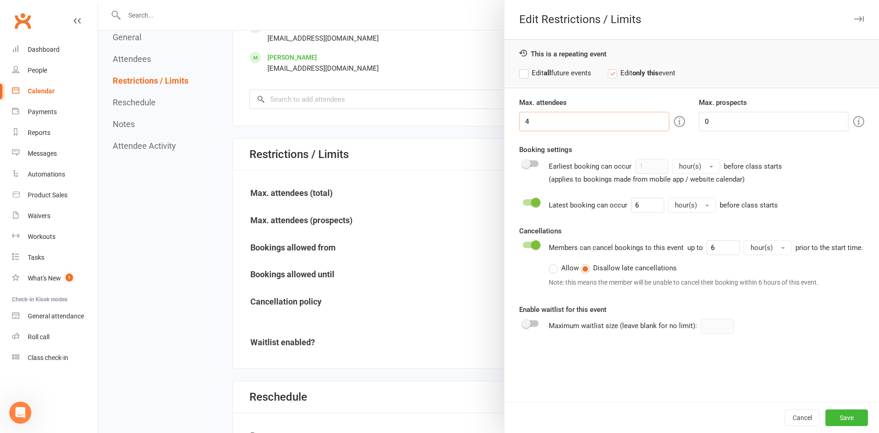
drag, startPoint x: 543, startPoint y: 116, endPoint x: 476, endPoint y: 123, distance: 67.4
click at [476, 0] on div "Edit Restrictions / Limits This is a repeating event Edit all future events Edi…" at bounding box center [488, 0] width 781 height 0
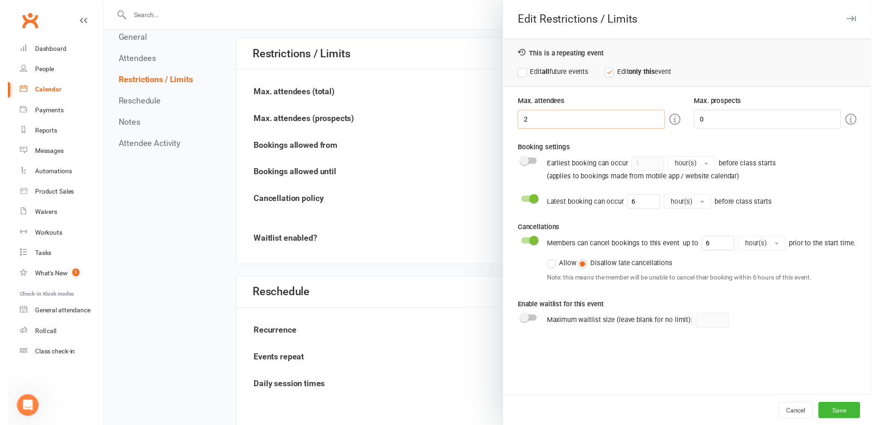
scroll to position [611, 0]
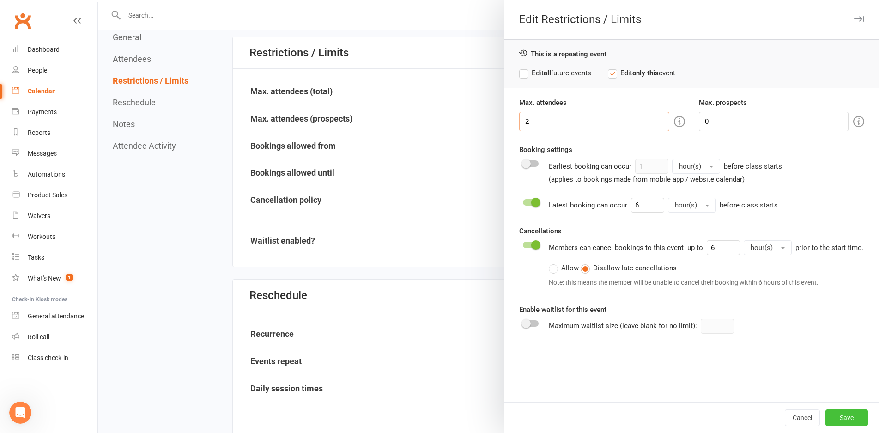
type input "2"
click at [841, 423] on button "Save" at bounding box center [847, 417] width 43 height 17
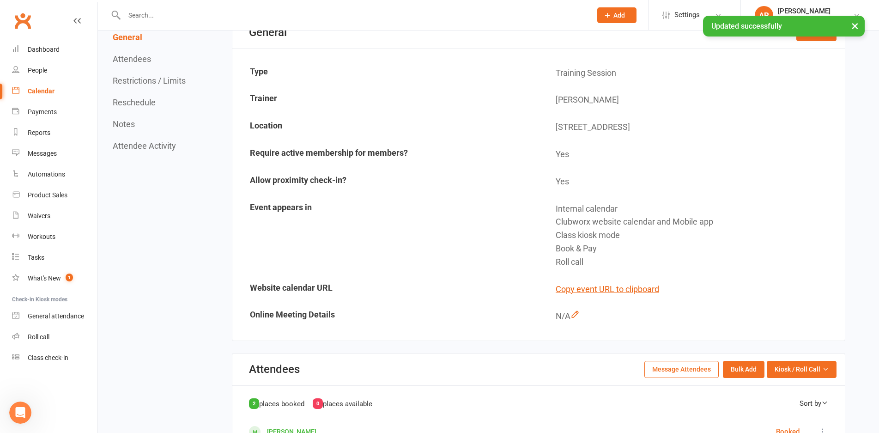
scroll to position [0, 0]
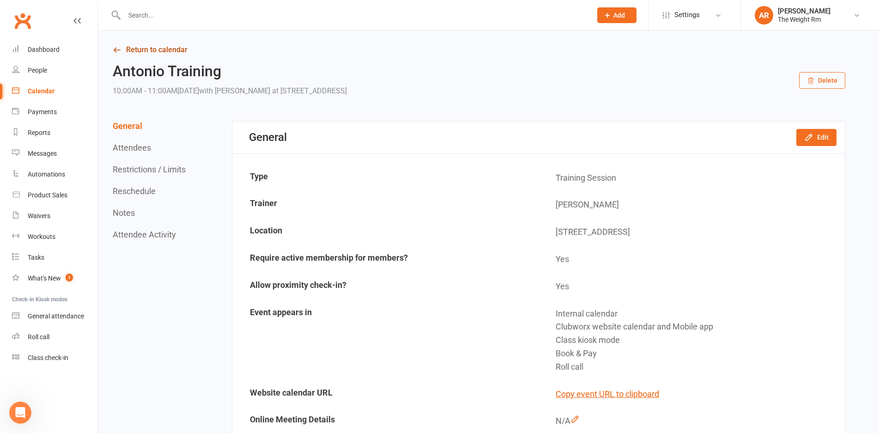
click at [119, 50] on icon at bounding box center [117, 50] width 8 height 8
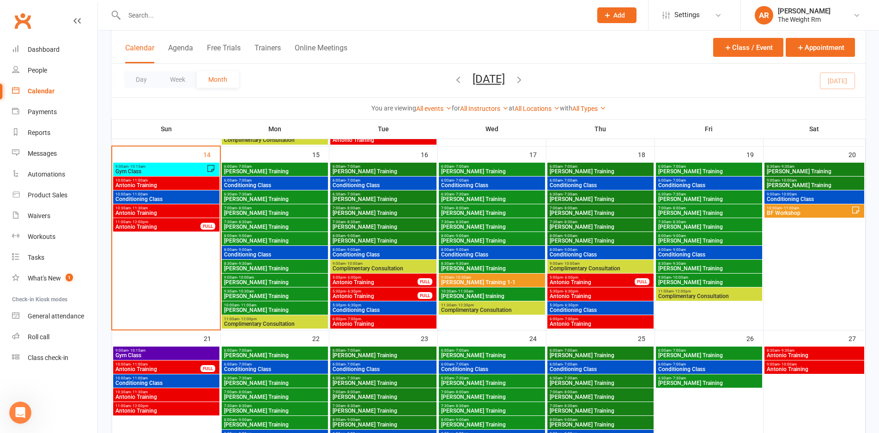
scroll to position [448, 0]
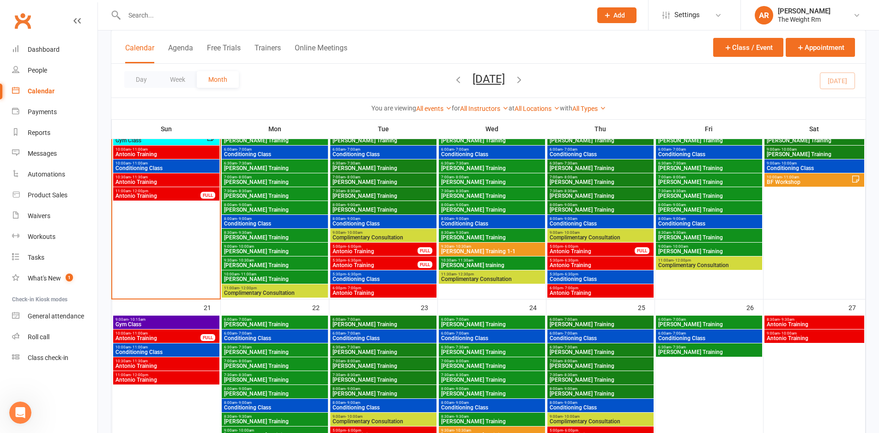
click at [179, 336] on span "Antonio Training" at bounding box center [158, 338] width 86 height 6
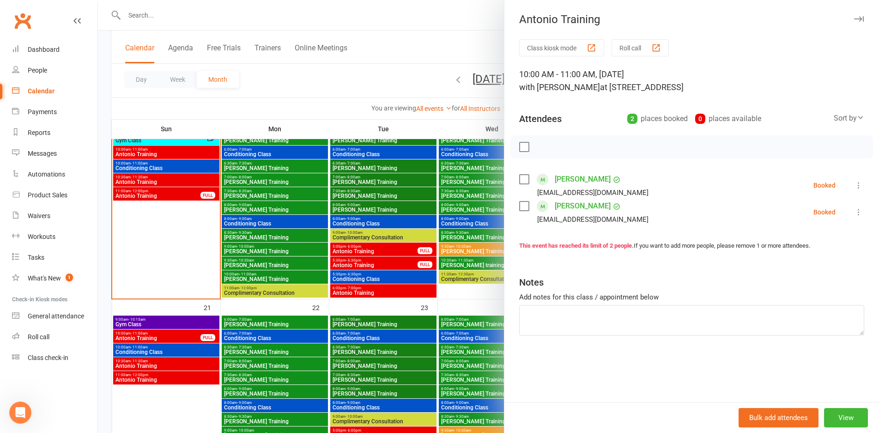
click at [179, 336] on div at bounding box center [488, 216] width 781 height 433
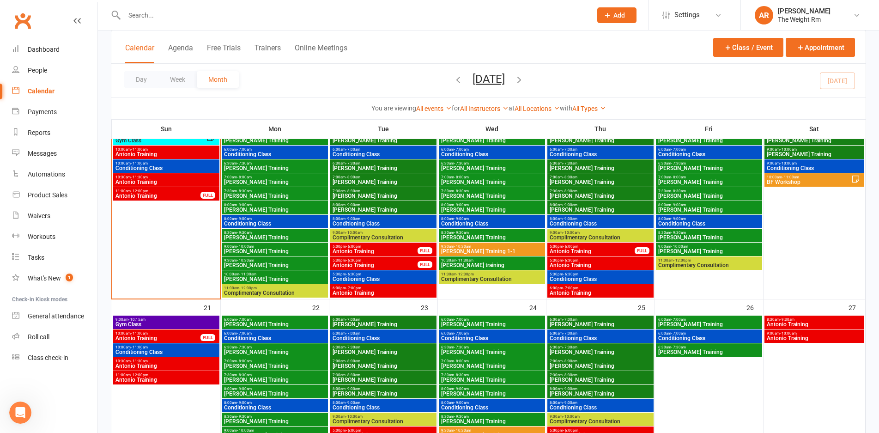
click at [179, 366] on span "Antonio Training" at bounding box center [166, 366] width 103 height 6
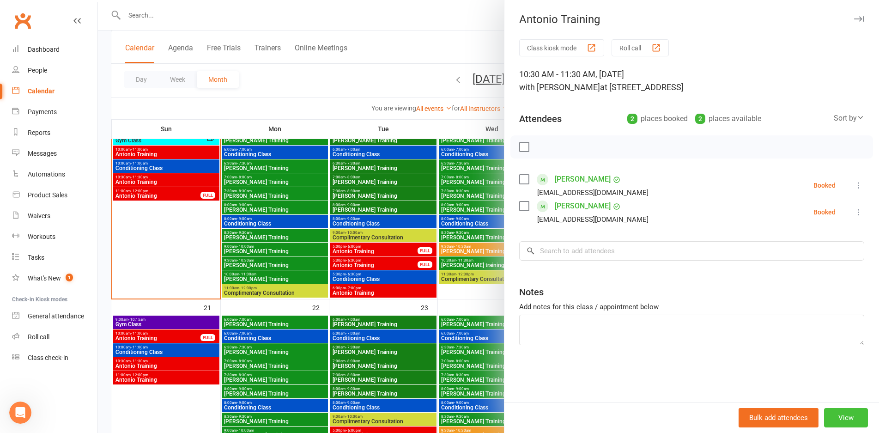
click at [840, 417] on button "View" at bounding box center [846, 417] width 44 height 19
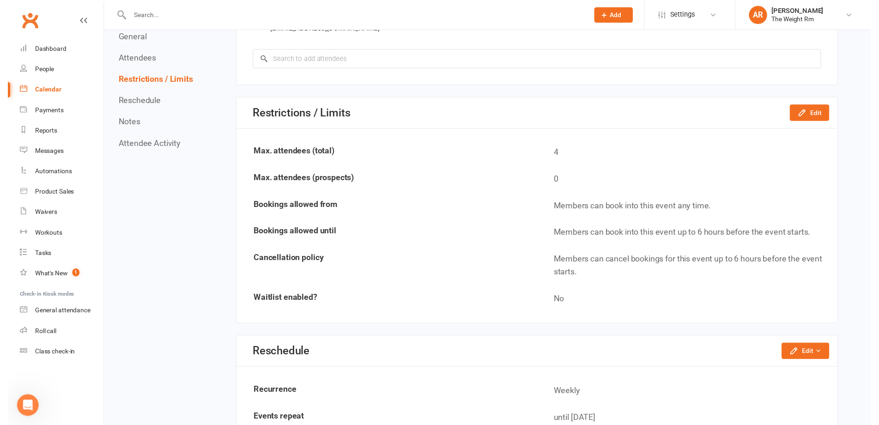
scroll to position [571, 0]
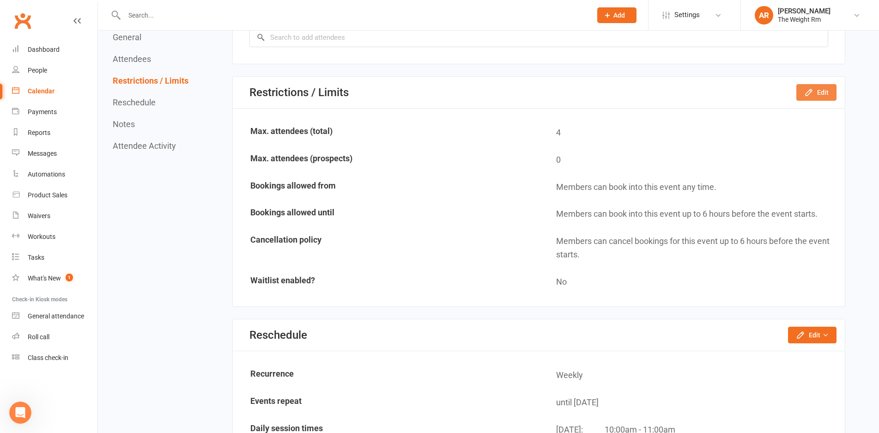
click at [809, 94] on icon "button" at bounding box center [809, 92] width 6 height 6
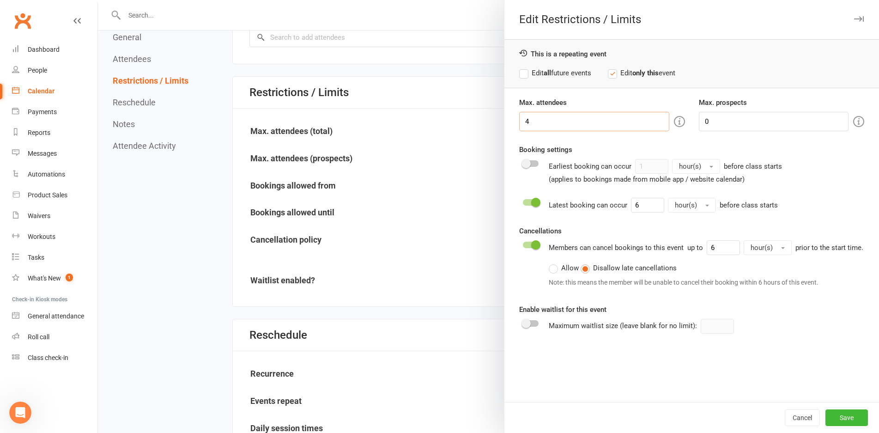
drag, startPoint x: 545, startPoint y: 118, endPoint x: 407, endPoint y: 122, distance: 138.2
click at [407, 0] on div "Edit Restrictions / Limits This is a repeating event Edit all future events Edi…" at bounding box center [488, 0] width 781 height 0
type input "6"
click at [843, 419] on button "Save" at bounding box center [847, 417] width 43 height 17
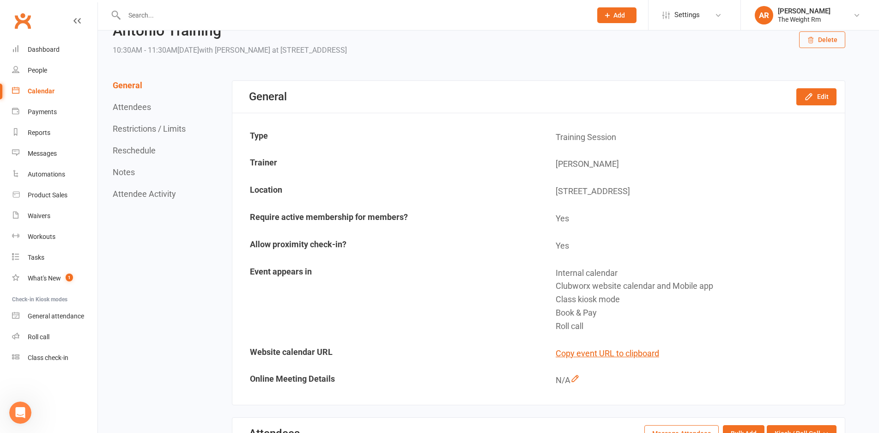
scroll to position [0, 0]
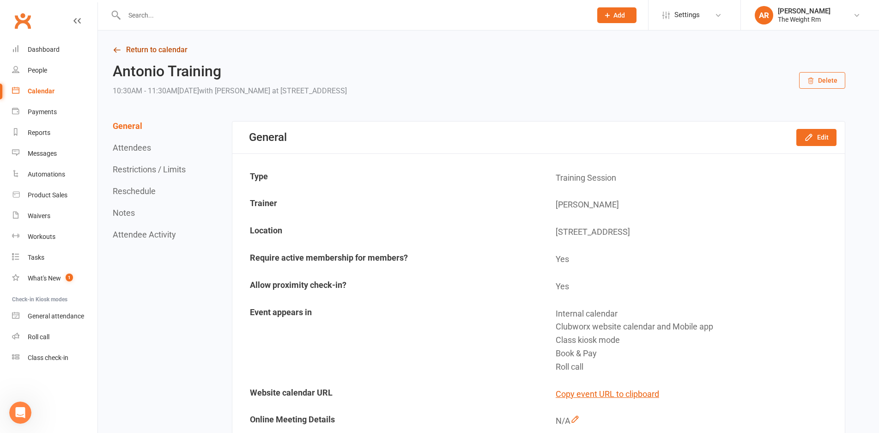
click at [115, 49] on icon at bounding box center [117, 50] width 8 height 8
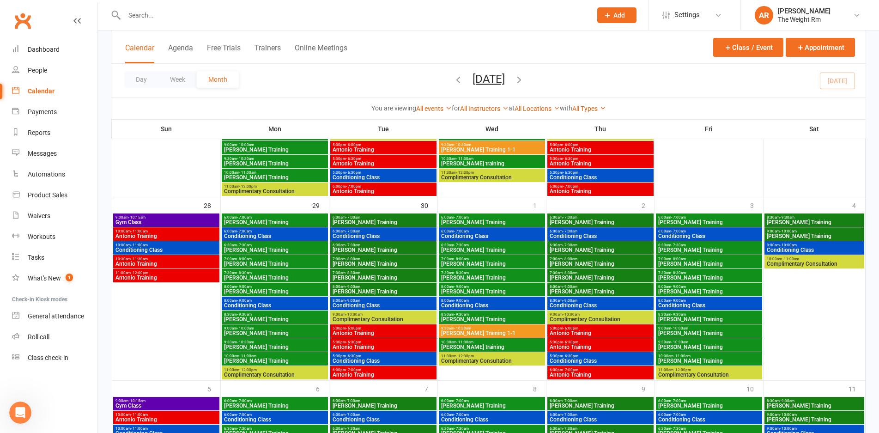
scroll to position [735, 0]
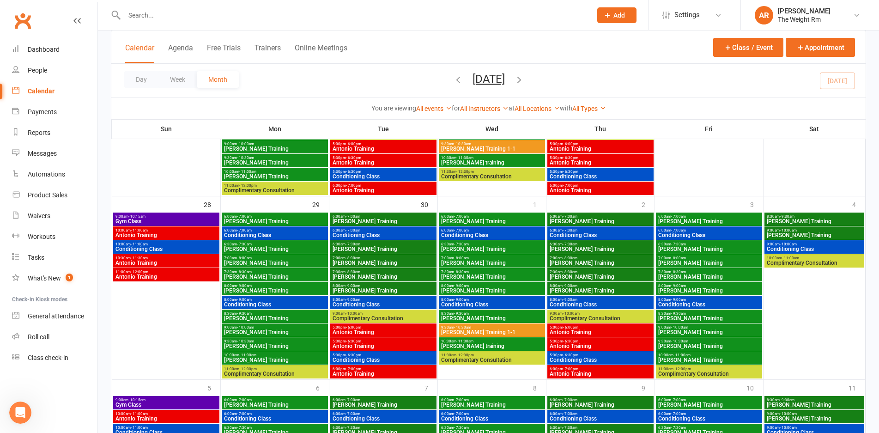
click at [204, 220] on span "Gym Class" at bounding box center [166, 222] width 103 height 6
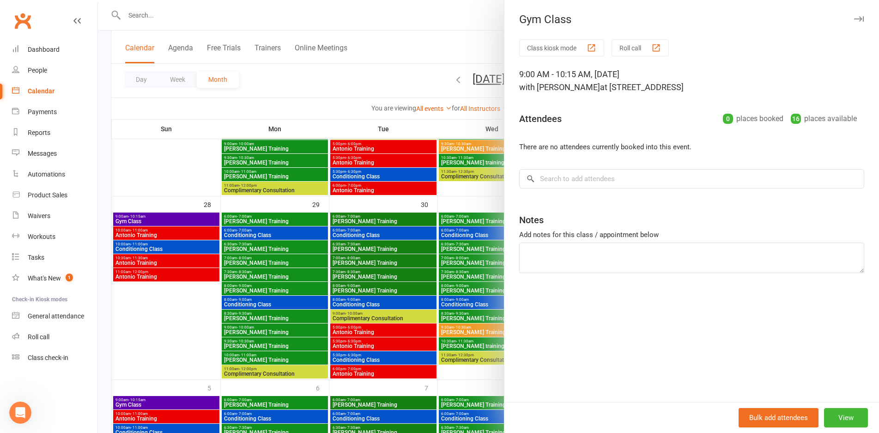
click at [204, 220] on div at bounding box center [488, 216] width 781 height 433
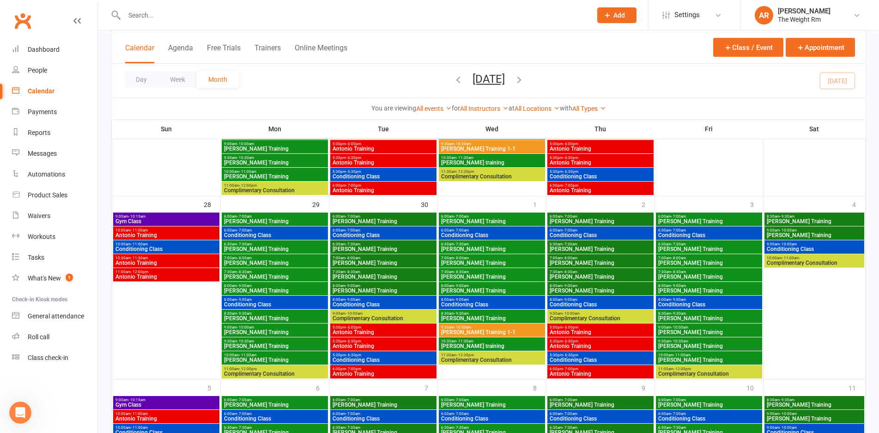
click at [198, 236] on span "Antonio Training" at bounding box center [166, 235] width 103 height 6
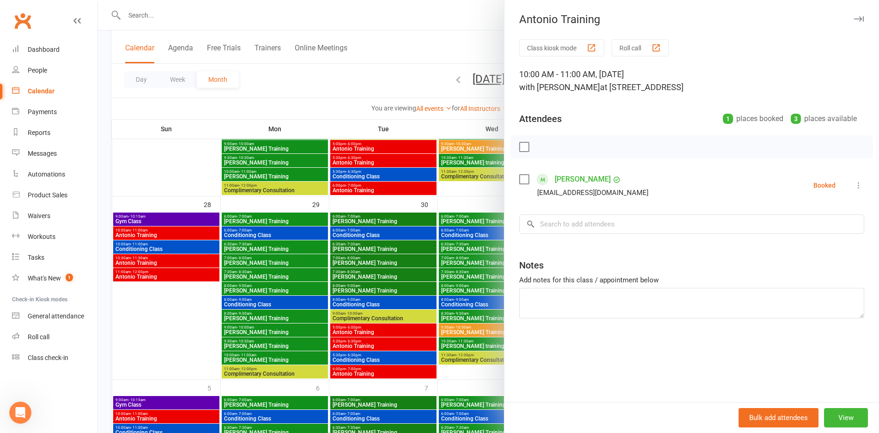
click at [198, 236] on div at bounding box center [488, 216] width 781 height 433
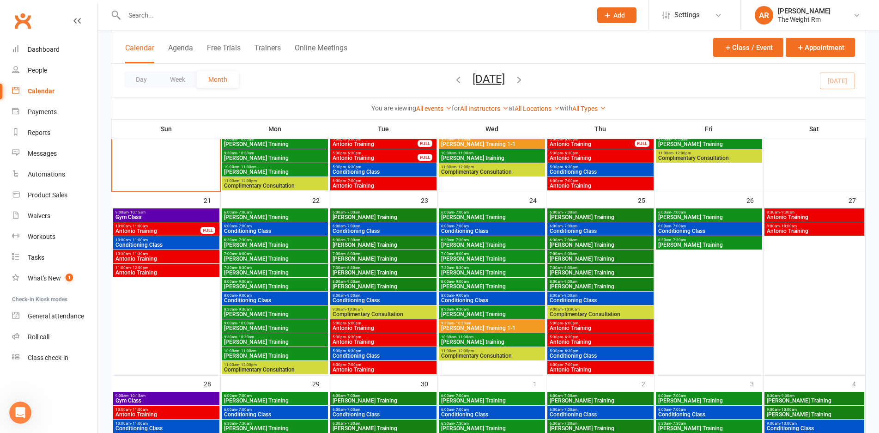
scroll to position [535, 0]
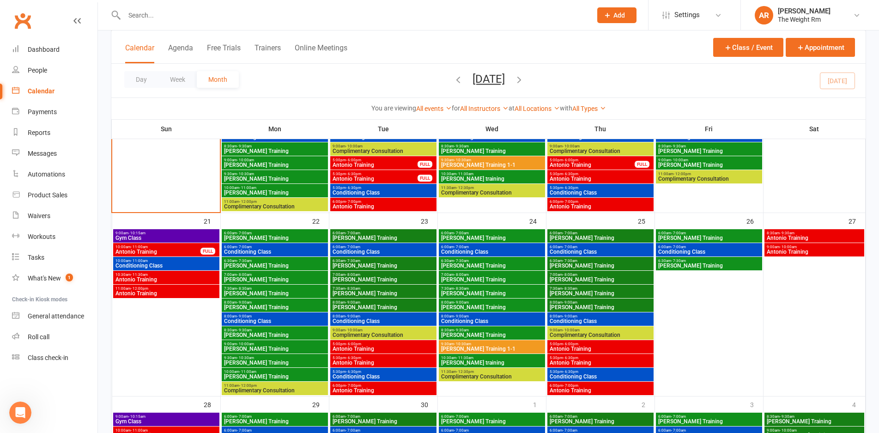
click at [174, 252] on span "Antonio Training" at bounding box center [158, 252] width 86 height 6
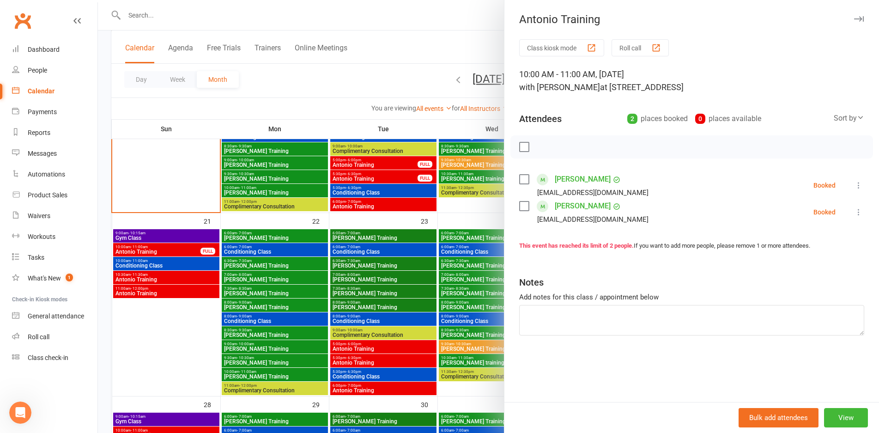
click at [174, 252] on div at bounding box center [488, 216] width 781 height 433
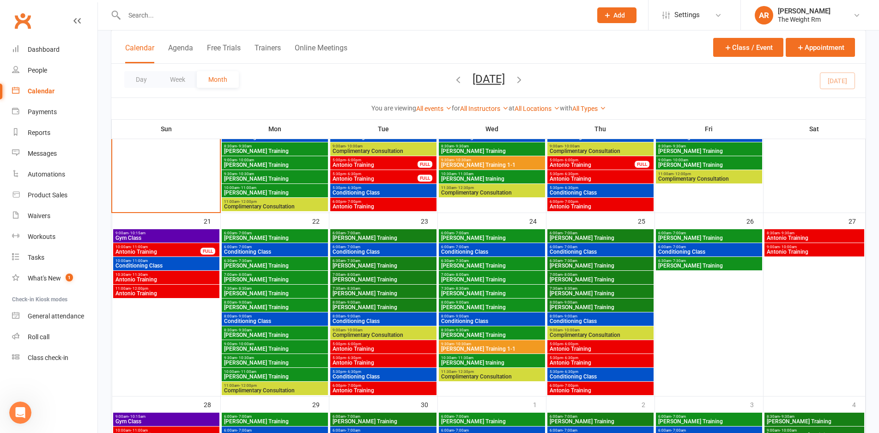
click at [176, 283] on div "10:30am - 11:30am Antonio Training" at bounding box center [166, 277] width 106 height 13
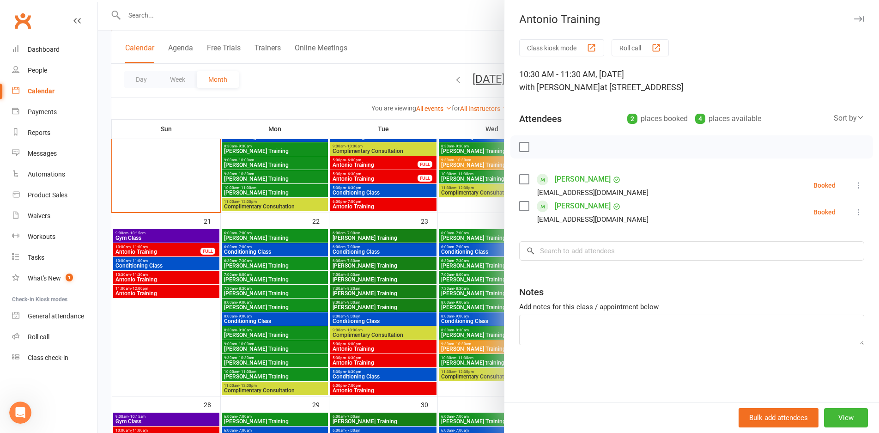
click at [177, 281] on div at bounding box center [488, 216] width 781 height 433
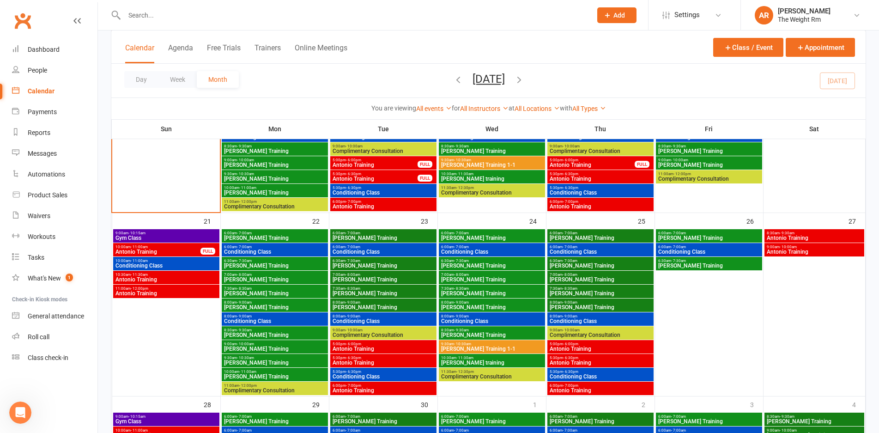
click at [177, 293] on span "Antonio Training" at bounding box center [166, 294] width 103 height 6
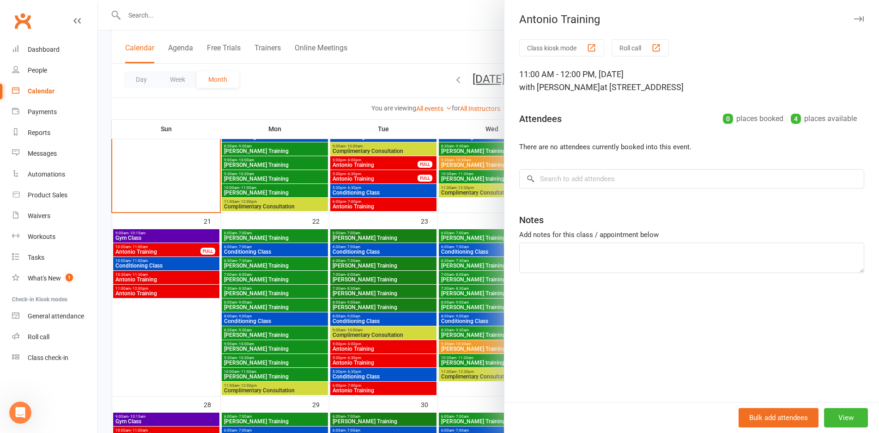
click at [177, 293] on div at bounding box center [488, 216] width 781 height 433
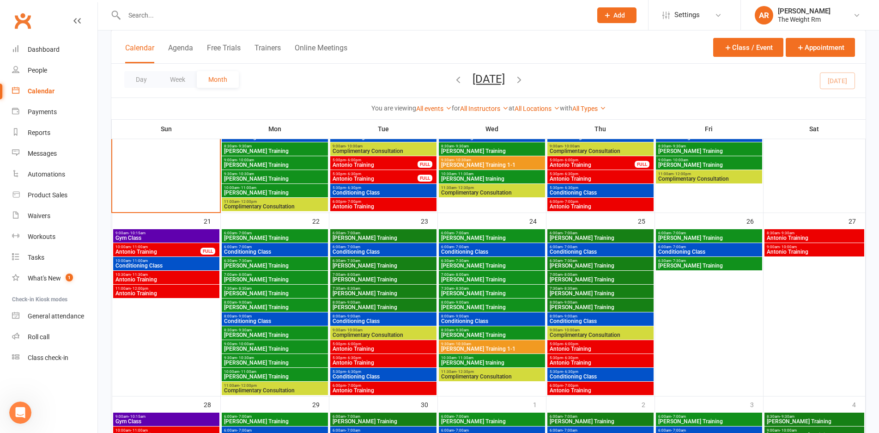
click at [173, 268] on div "10:00am - 11:00am Conditioning Class" at bounding box center [166, 263] width 106 height 13
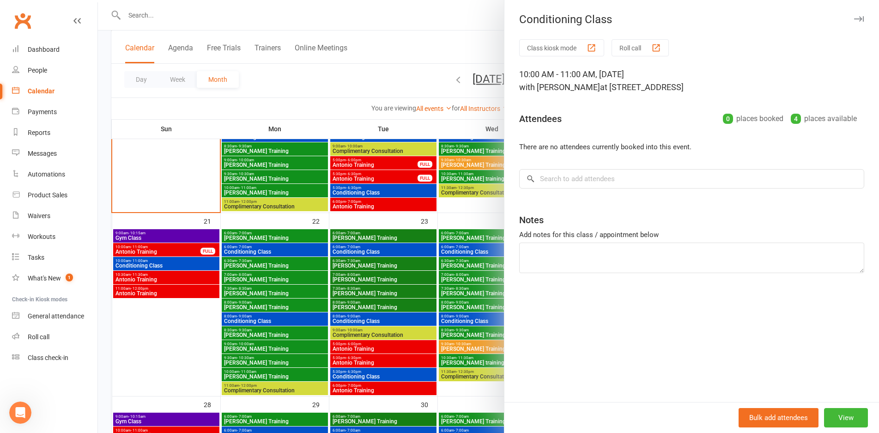
click at [178, 269] on div at bounding box center [488, 216] width 781 height 433
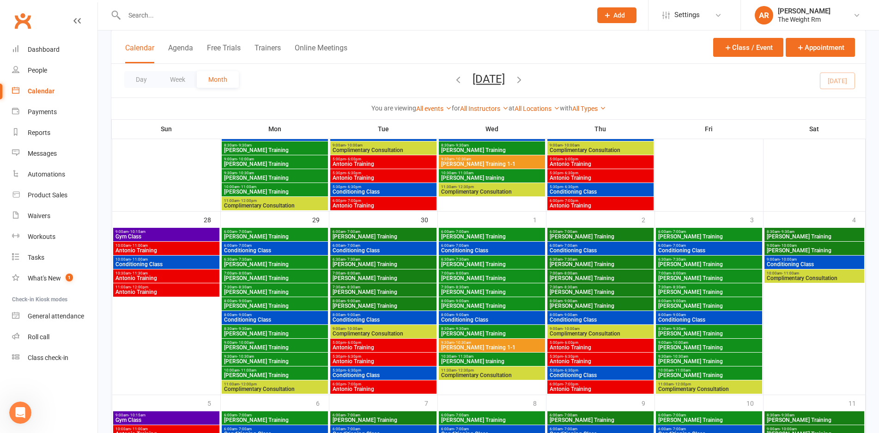
scroll to position [733, 0]
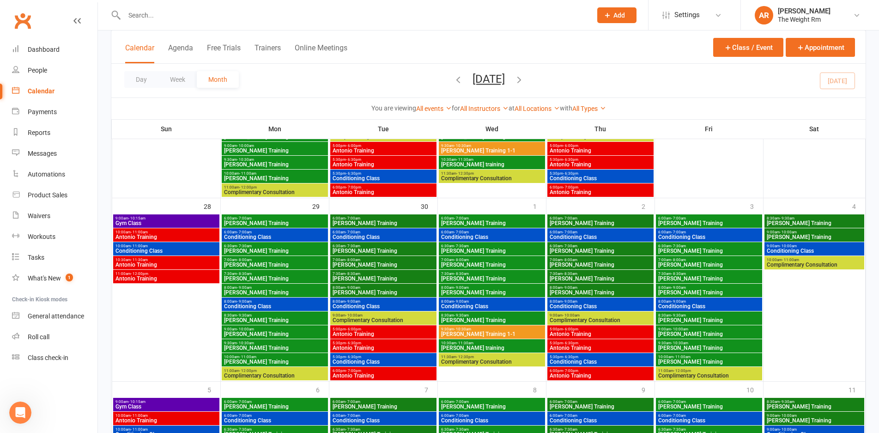
click at [172, 238] on span "Antonio Training" at bounding box center [166, 237] width 103 height 6
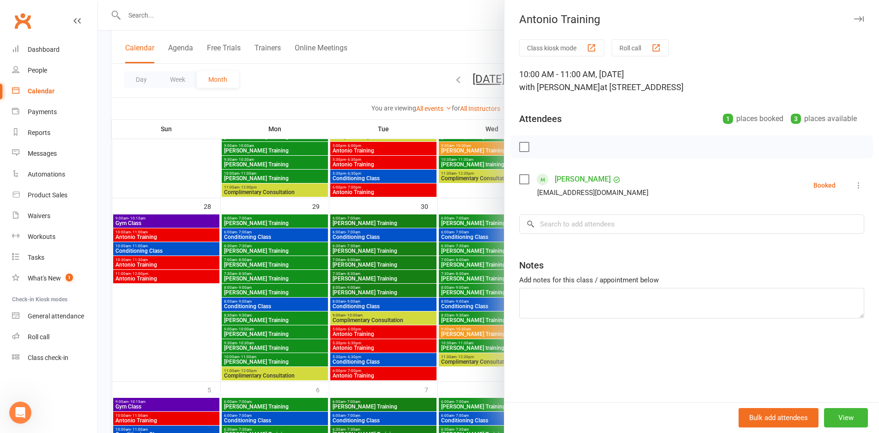
click at [240, 232] on div at bounding box center [488, 216] width 781 height 433
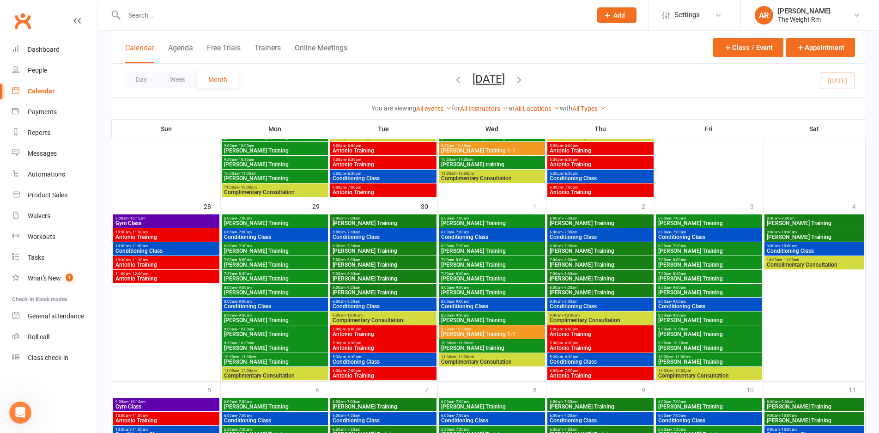
click at [194, 261] on span "10:30am - 11:30am" at bounding box center [166, 260] width 103 height 4
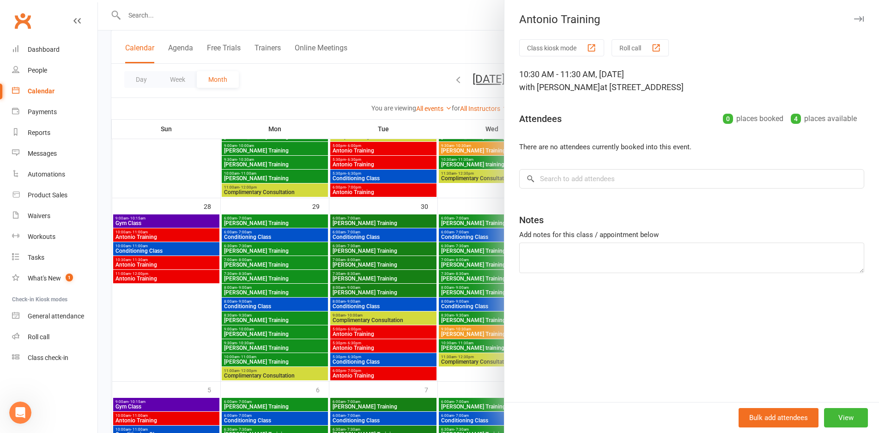
click at [194, 261] on div at bounding box center [488, 216] width 781 height 433
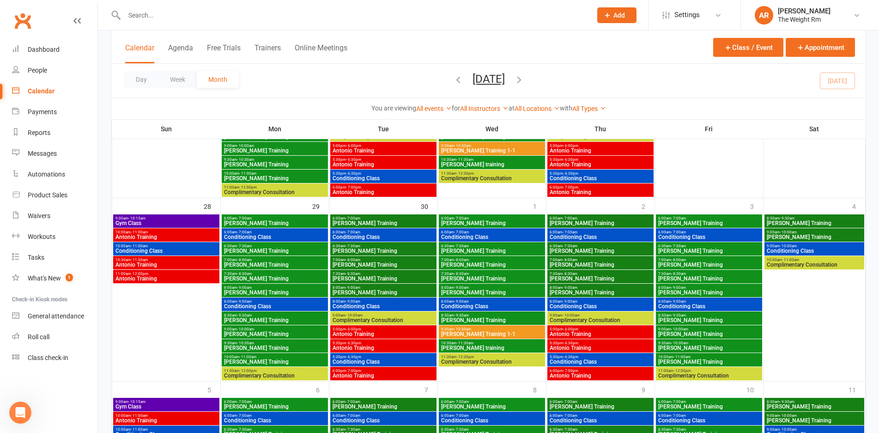
click at [181, 278] on span "Antonio Training" at bounding box center [166, 279] width 103 height 6
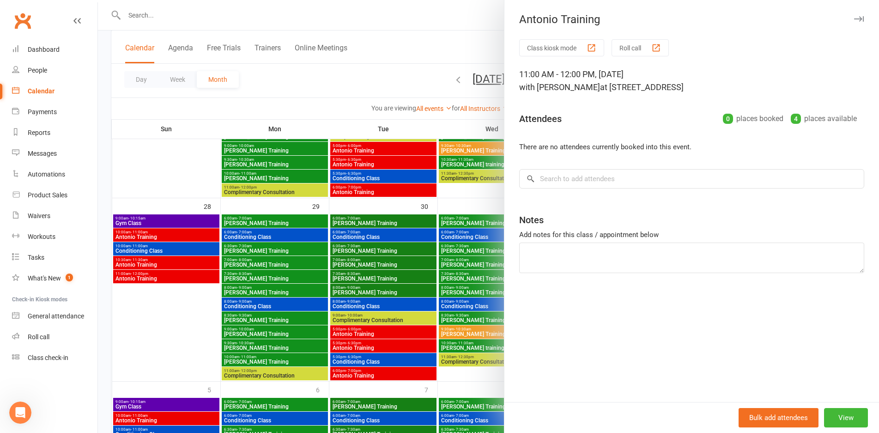
click at [181, 278] on div at bounding box center [488, 216] width 781 height 433
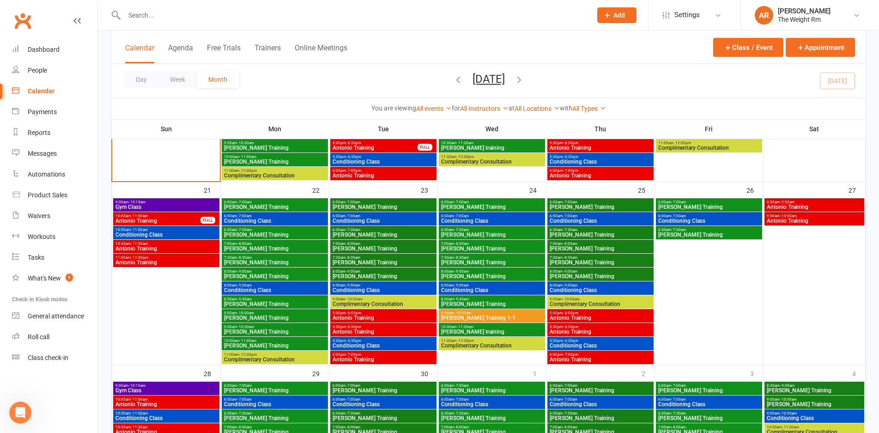
scroll to position [508, 0]
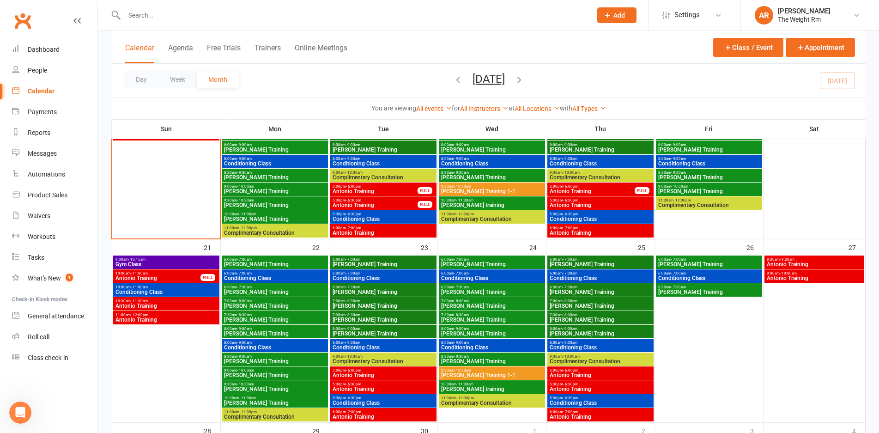
click at [813, 261] on span "8:30am - 9:30am" at bounding box center [815, 259] width 97 height 4
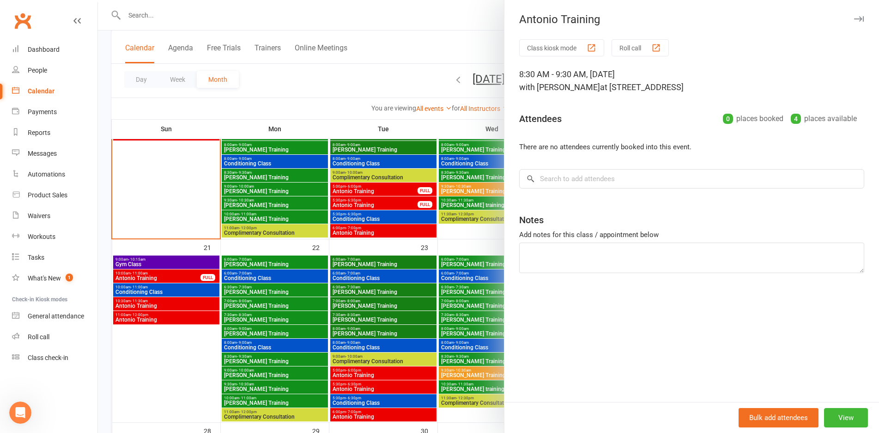
click at [439, 281] on div at bounding box center [488, 216] width 781 height 433
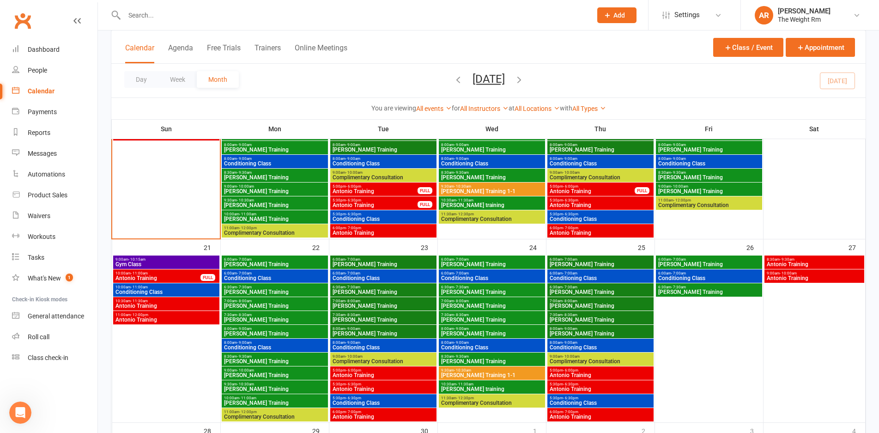
click at [806, 274] on span "9:00am - 10:00am" at bounding box center [815, 273] width 97 height 4
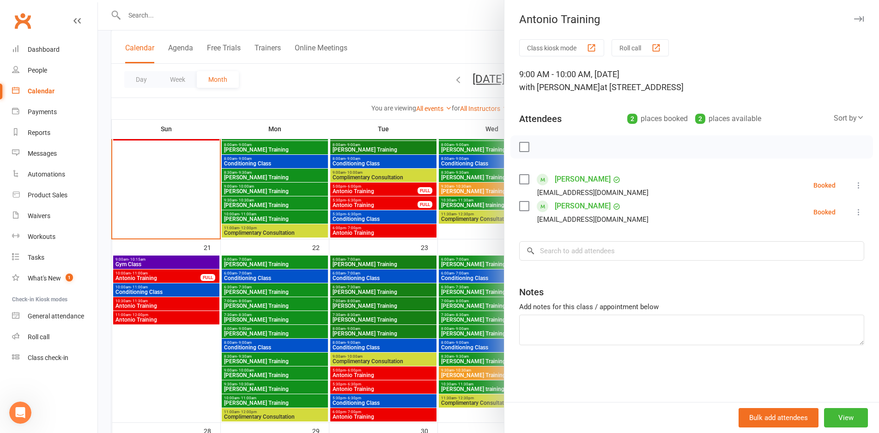
click at [349, 298] on div at bounding box center [488, 216] width 781 height 433
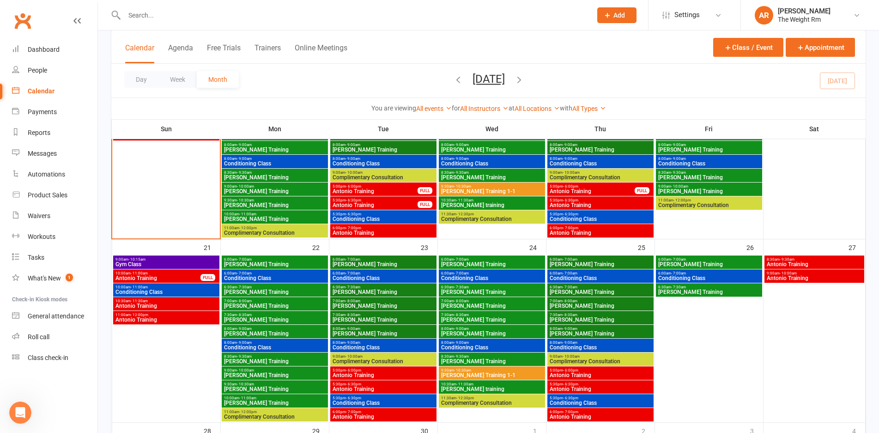
click at [784, 261] on span "- 9:30am" at bounding box center [787, 259] width 15 height 4
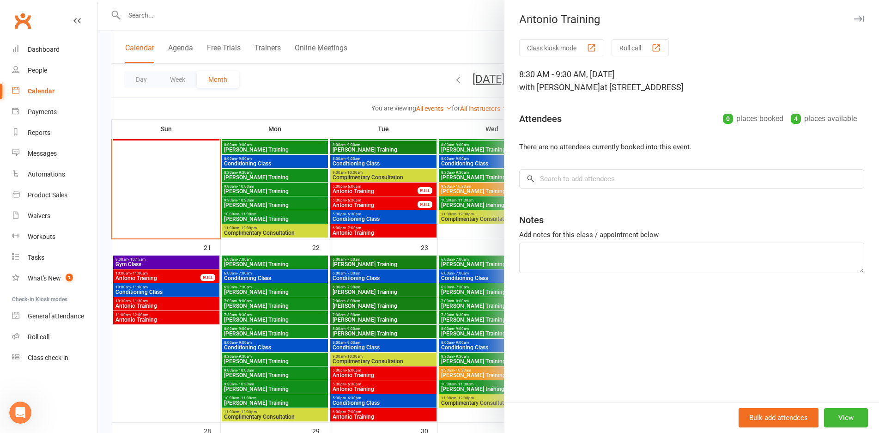
click at [376, 310] on div at bounding box center [488, 216] width 781 height 433
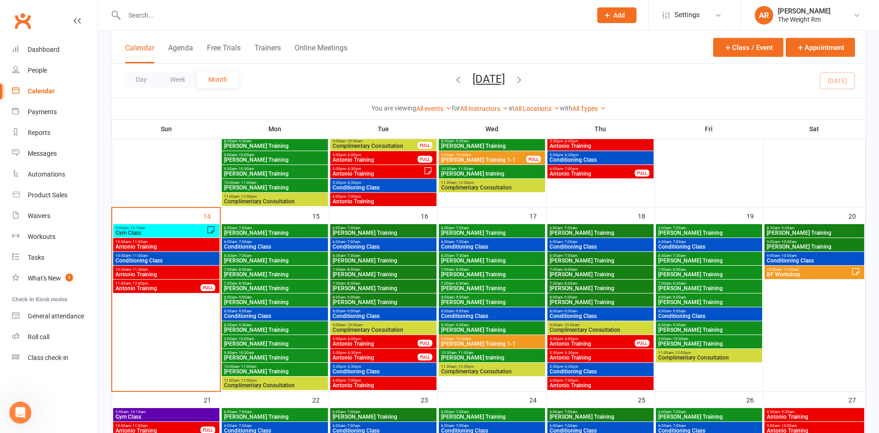
scroll to position [354, 0]
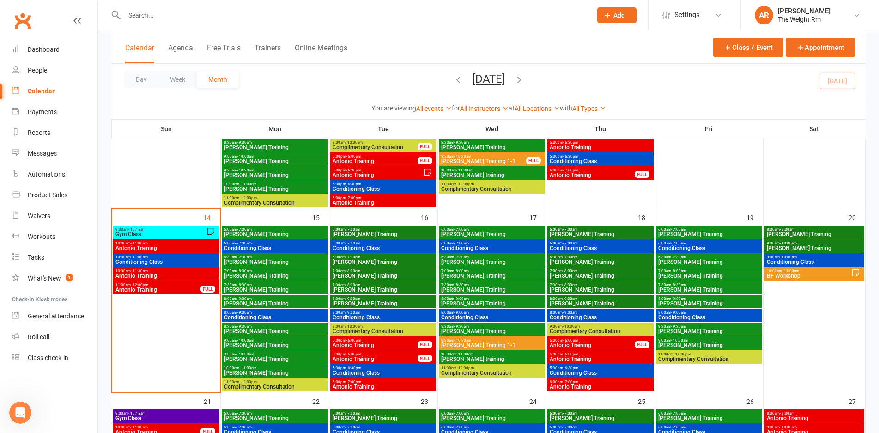
click at [387, 358] on span "Antonio Training" at bounding box center [375, 359] width 86 height 6
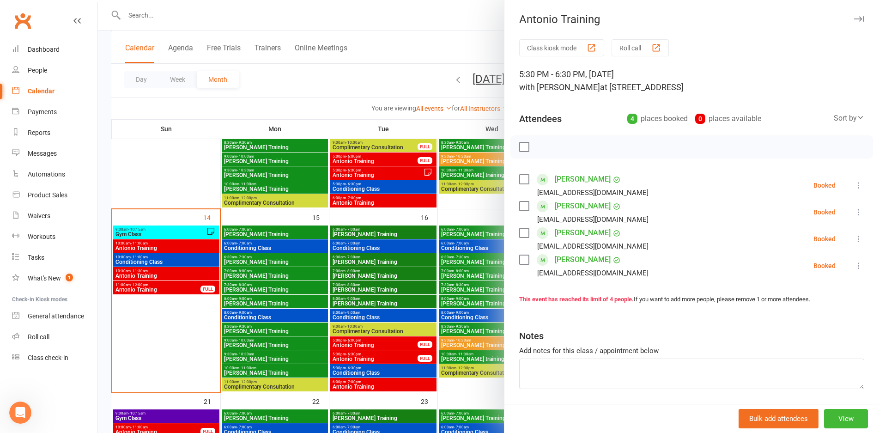
click at [387, 358] on div at bounding box center [488, 216] width 781 height 433
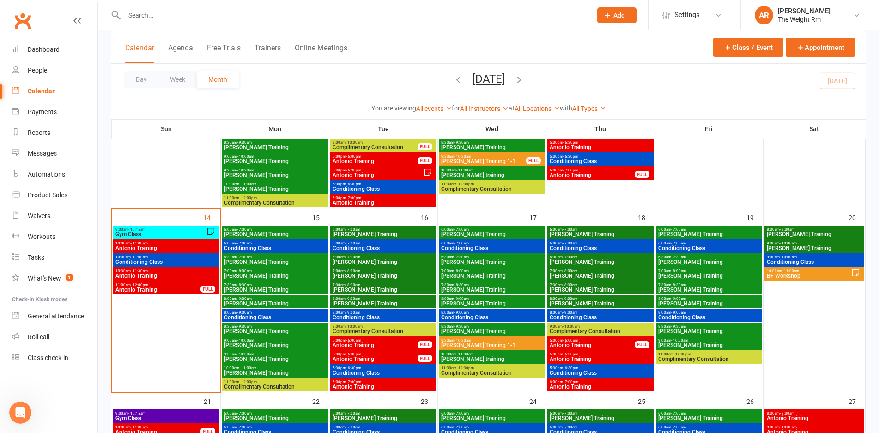
click at [387, 343] on span "Antonio Training" at bounding box center [375, 345] width 86 height 6
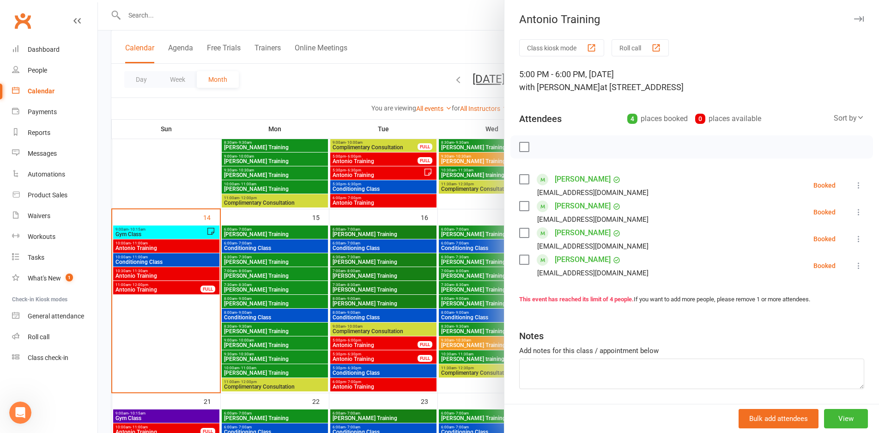
click at [387, 343] on div at bounding box center [488, 216] width 781 height 433
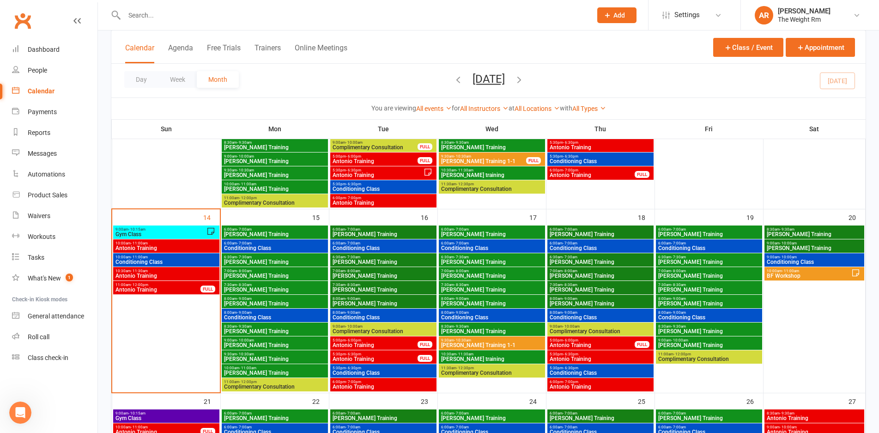
click at [384, 388] on span "Antonio Training" at bounding box center [383, 387] width 103 height 6
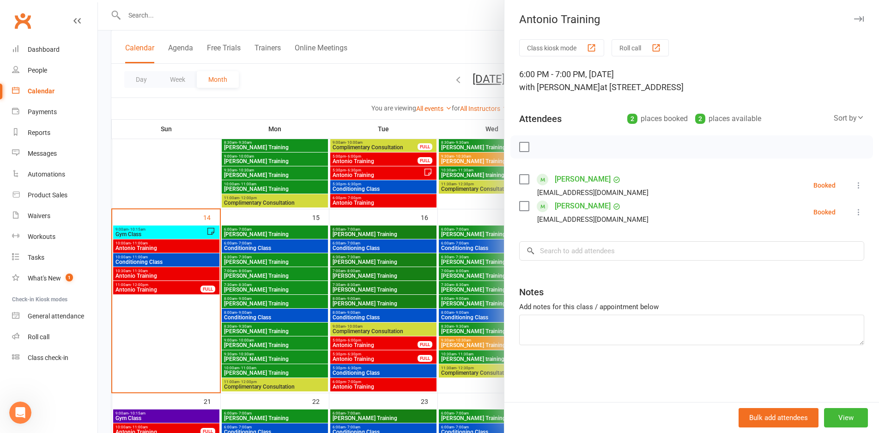
click at [369, 343] on div at bounding box center [488, 216] width 781 height 433
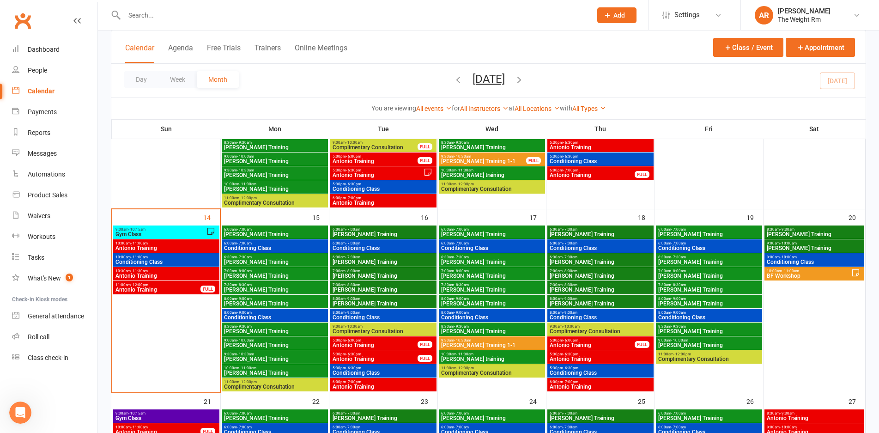
click at [606, 340] on span "5:00pm - 6:00pm" at bounding box center [592, 340] width 86 height 4
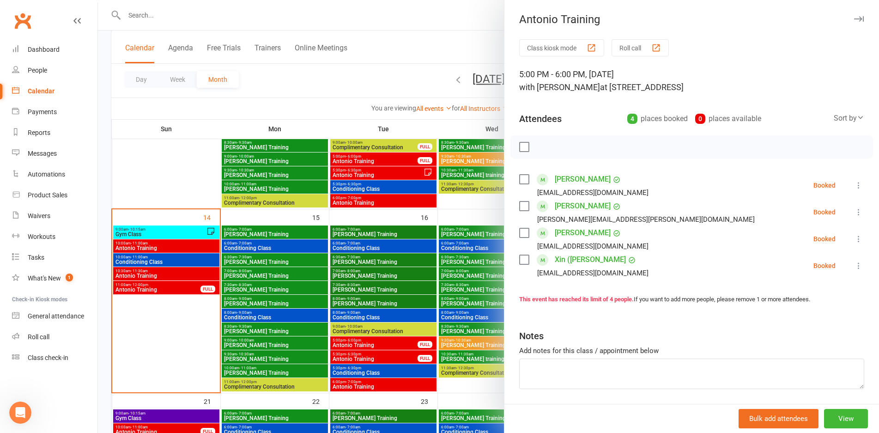
click at [383, 328] on div at bounding box center [488, 216] width 781 height 433
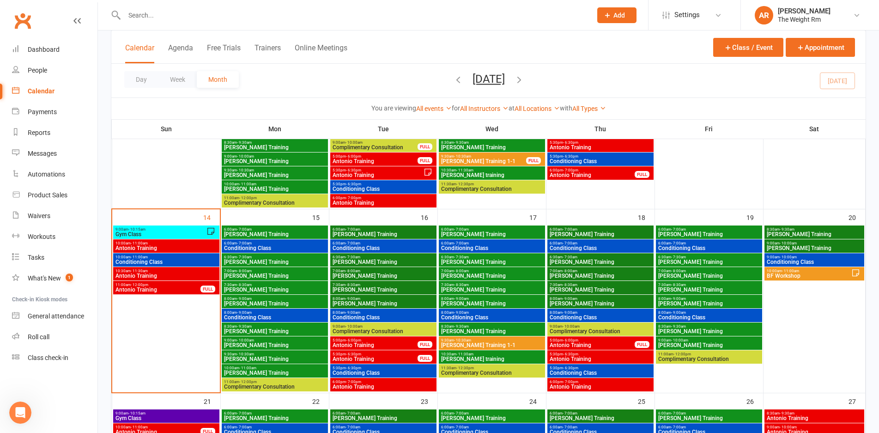
click at [557, 353] on span "5:30pm - 6:30pm" at bounding box center [600, 354] width 103 height 4
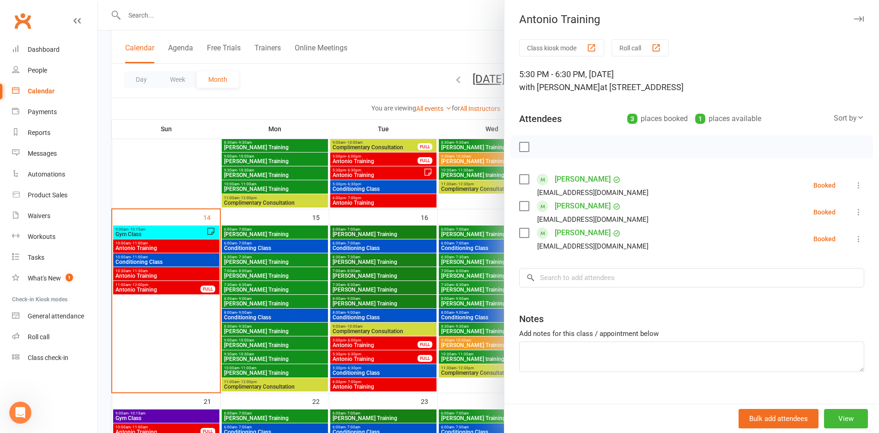
click at [415, 360] on div at bounding box center [488, 216] width 781 height 433
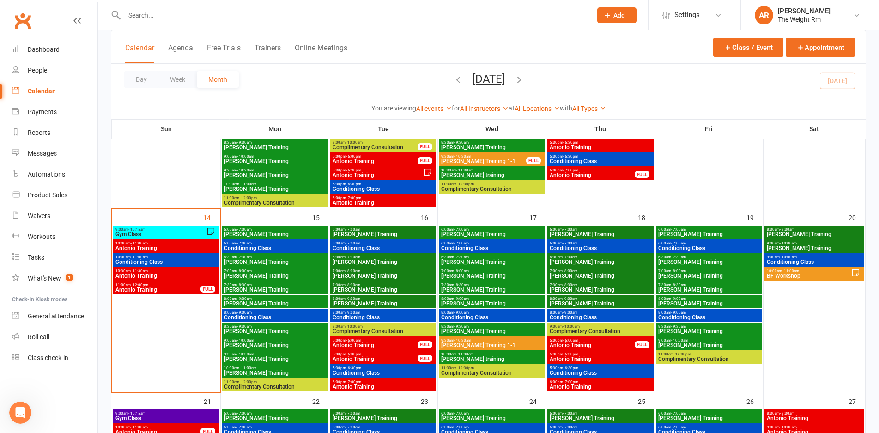
click at [562, 385] on span "Antonio Training" at bounding box center [600, 387] width 103 height 6
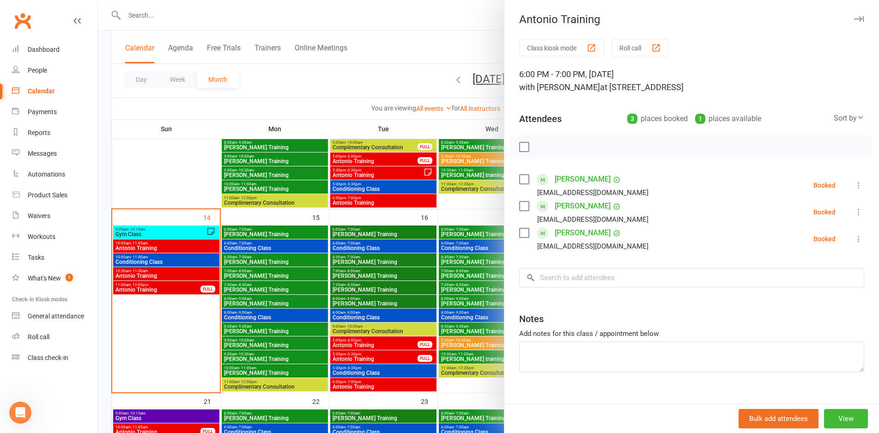
click at [449, 344] on div at bounding box center [488, 216] width 781 height 433
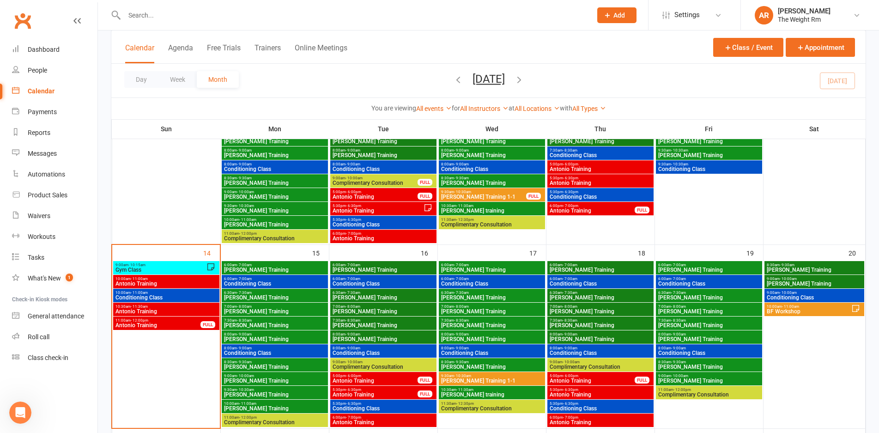
scroll to position [313, 0]
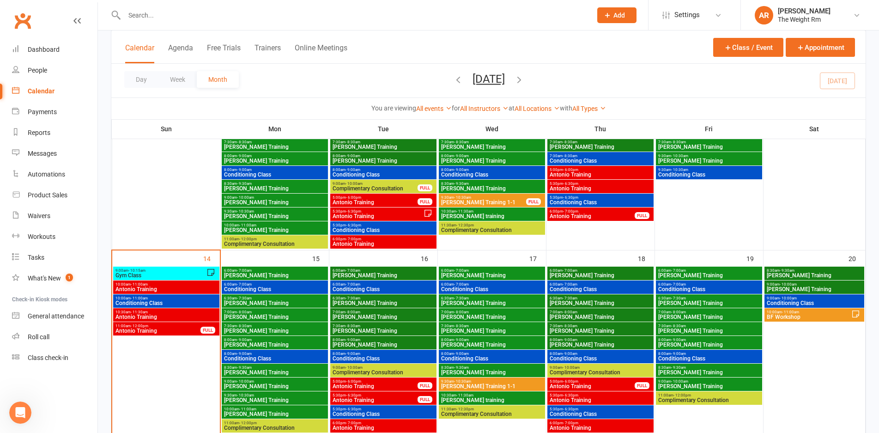
click at [820, 314] on span "10:00am - 11:00am" at bounding box center [809, 312] width 85 height 4
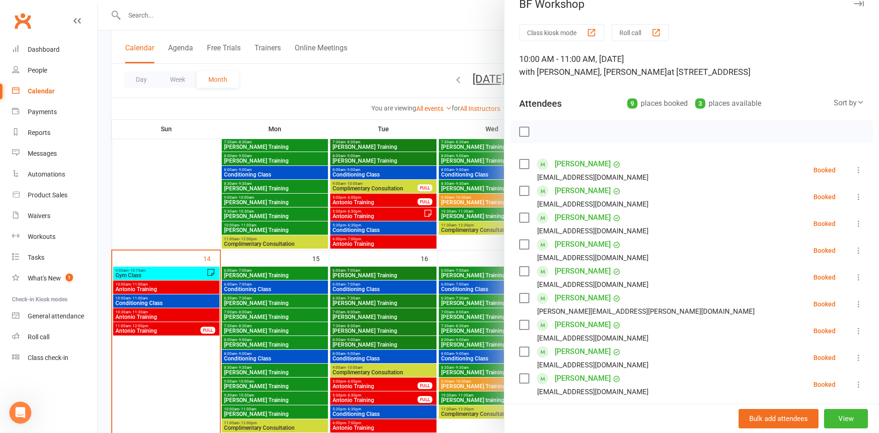
scroll to position [46, 0]
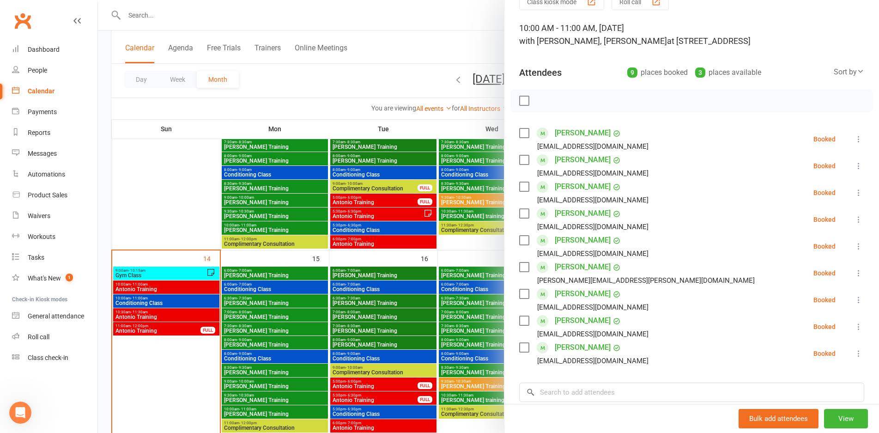
click at [468, 347] on div at bounding box center [488, 216] width 781 height 433
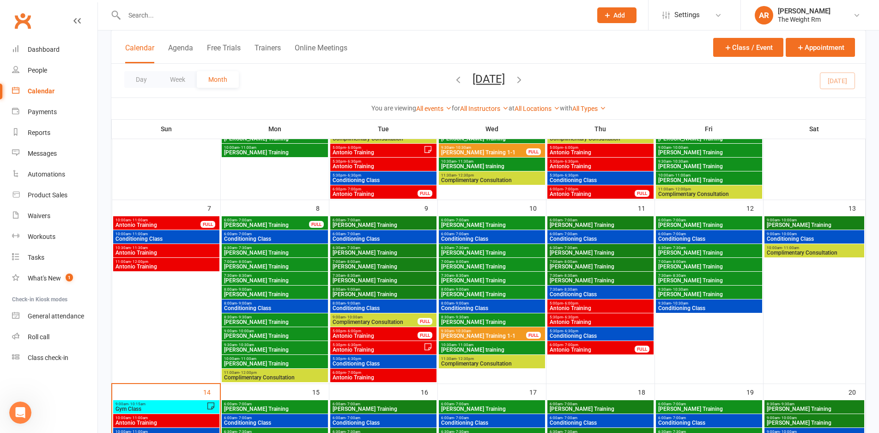
scroll to position [0, 0]
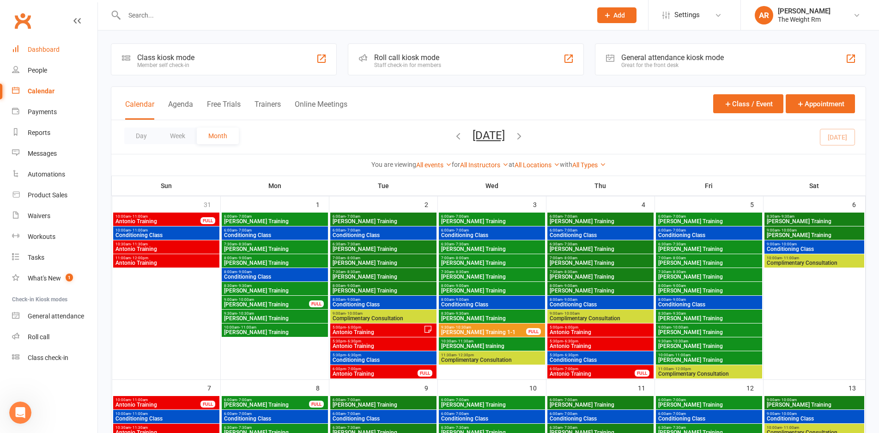
click at [46, 46] on div "Dashboard" at bounding box center [44, 49] width 32 height 7
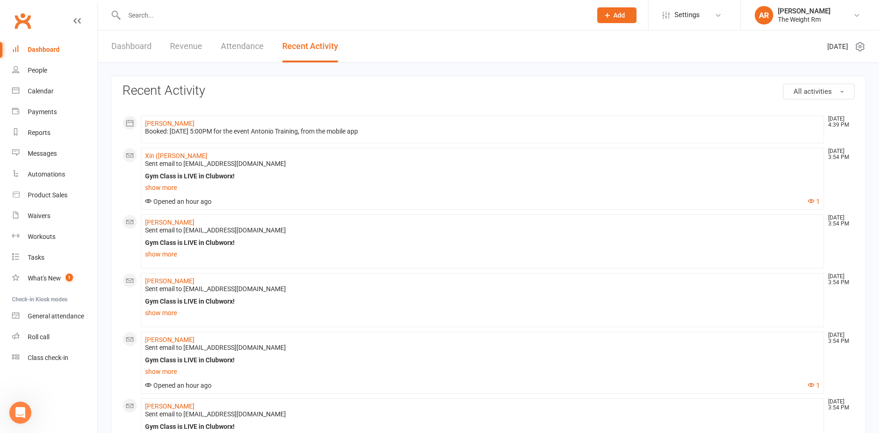
click at [132, 51] on link "Dashboard" at bounding box center [131, 46] width 40 height 32
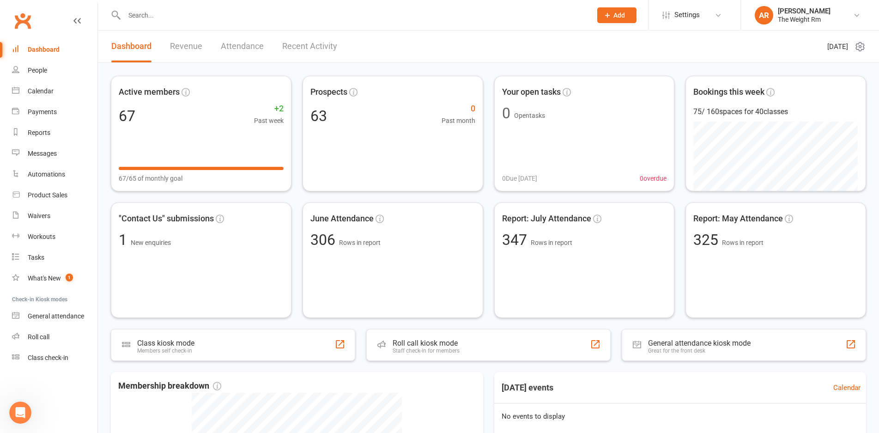
click at [171, 48] on link "Revenue" at bounding box center [186, 46] width 32 height 32
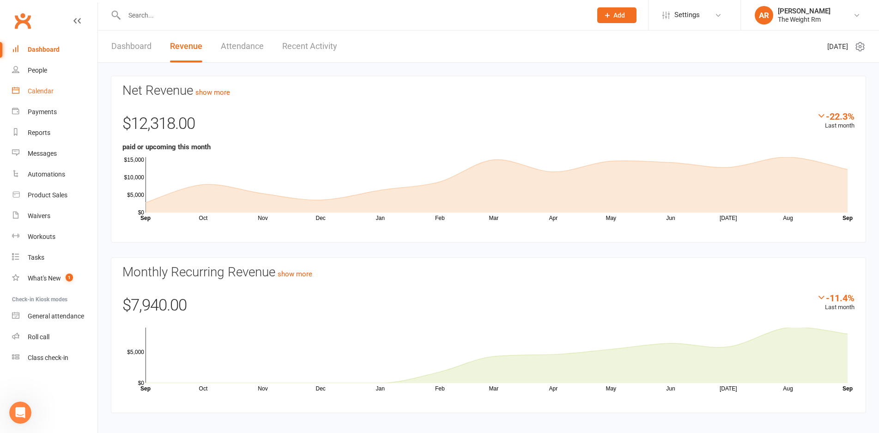
click at [24, 89] on link "Calendar" at bounding box center [54, 91] width 85 height 21
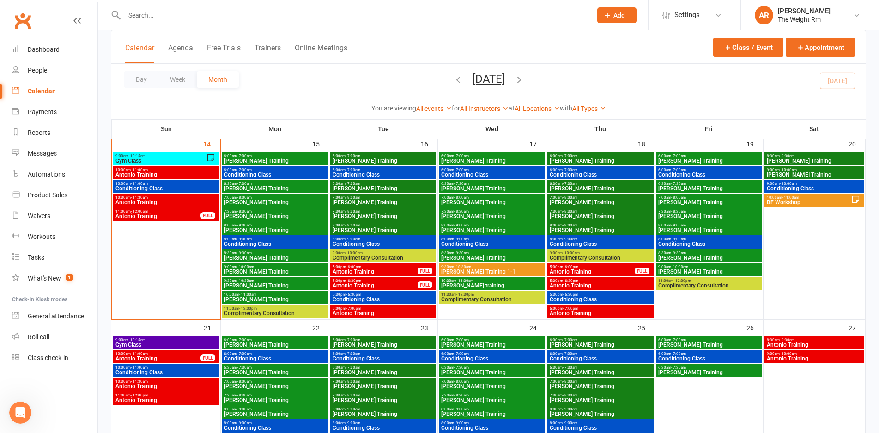
scroll to position [427, 0]
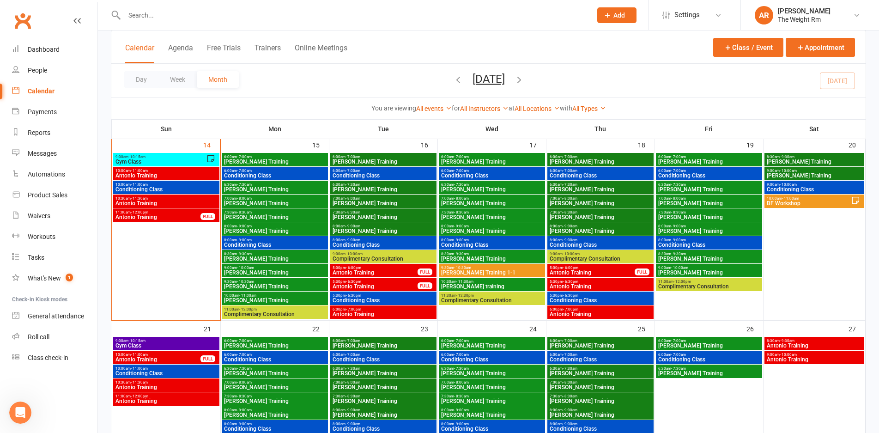
click at [610, 273] on span "Antonio Training" at bounding box center [592, 273] width 86 height 6
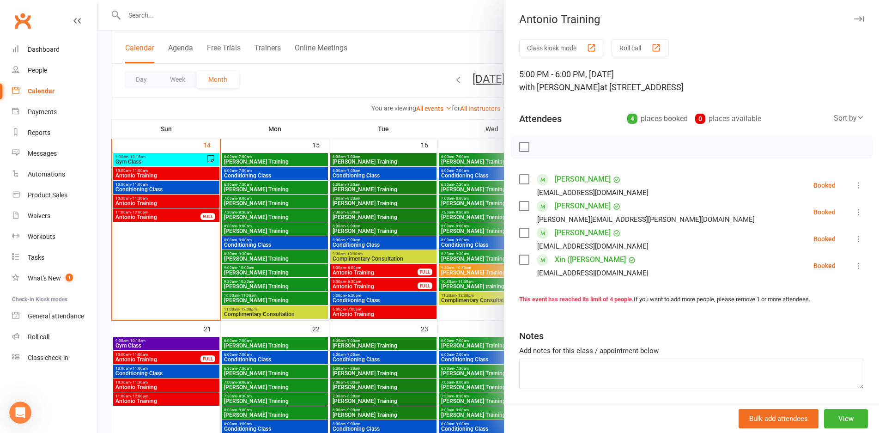
click at [464, 248] on div at bounding box center [488, 216] width 781 height 433
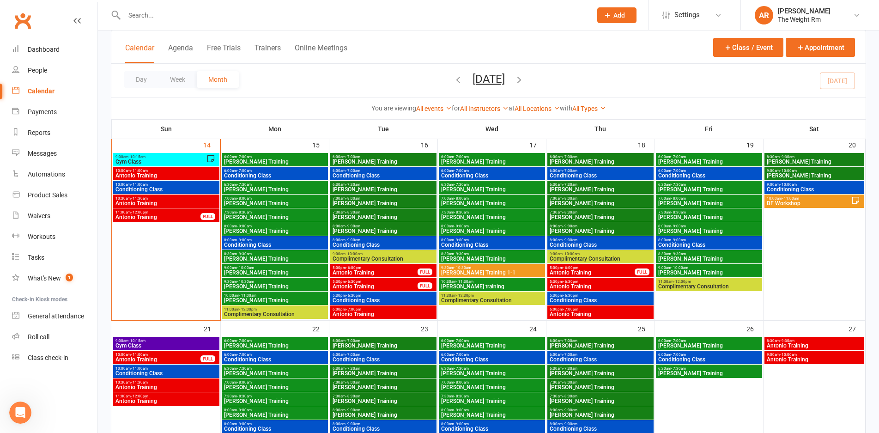
click at [385, 273] on span "Antonio Training" at bounding box center [375, 273] width 86 height 6
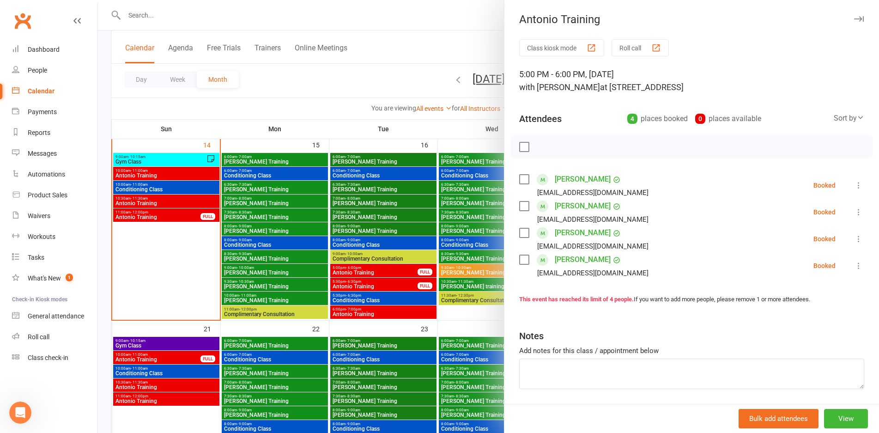
click at [385, 273] on div at bounding box center [488, 216] width 781 height 433
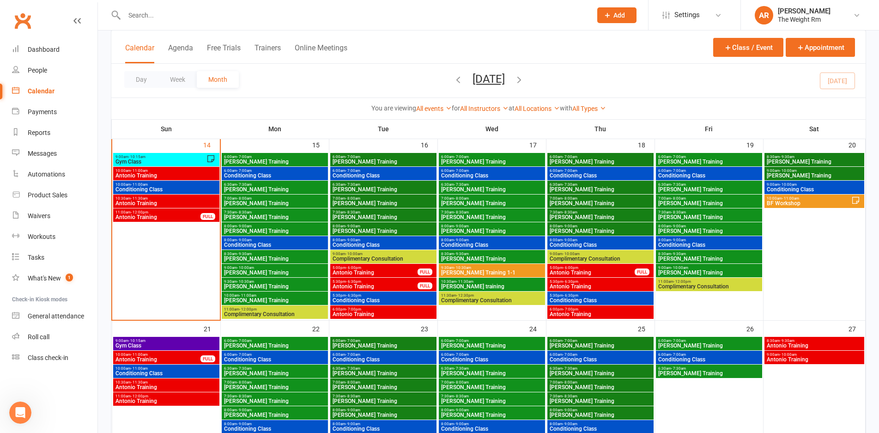
click at [175, 218] on span "Antonio Training" at bounding box center [158, 217] width 86 height 6
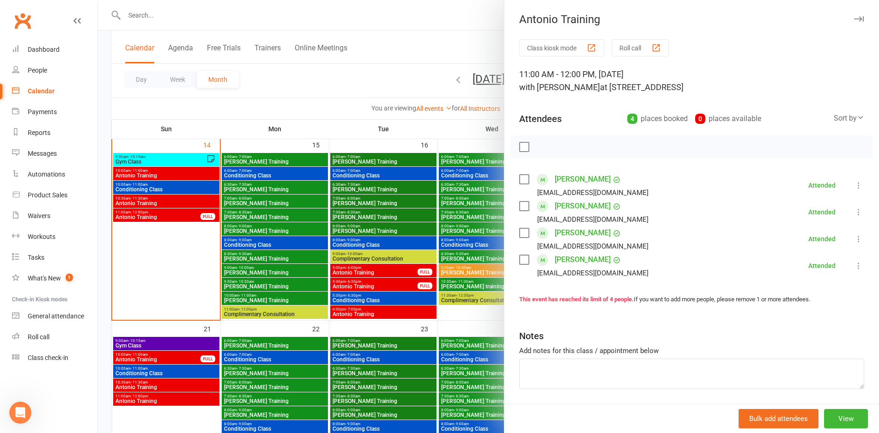
click at [175, 218] on div at bounding box center [488, 216] width 781 height 433
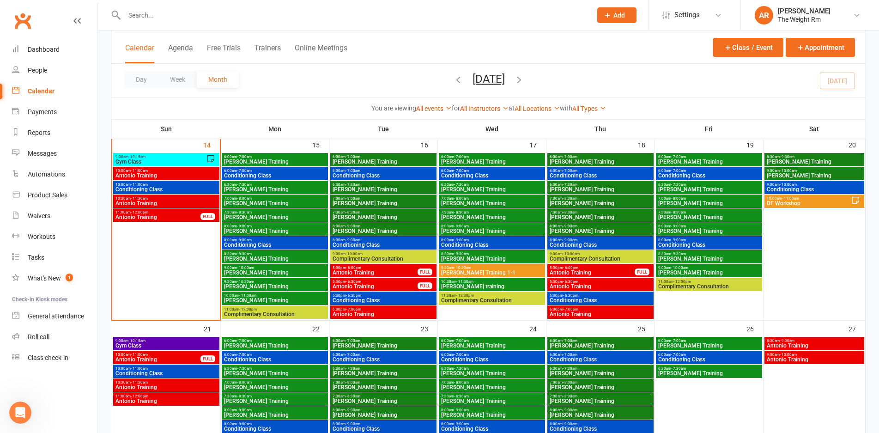
click at [595, 281] on span "5:30pm - 6:30pm" at bounding box center [600, 282] width 103 height 4
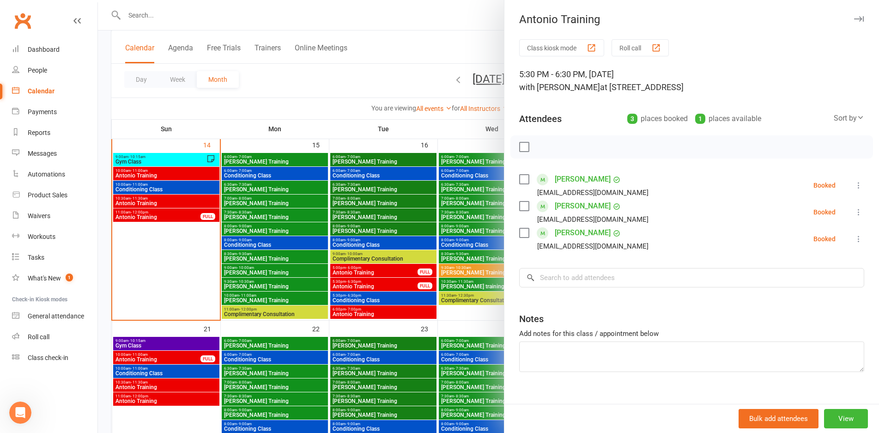
click at [452, 282] on div at bounding box center [488, 216] width 781 height 433
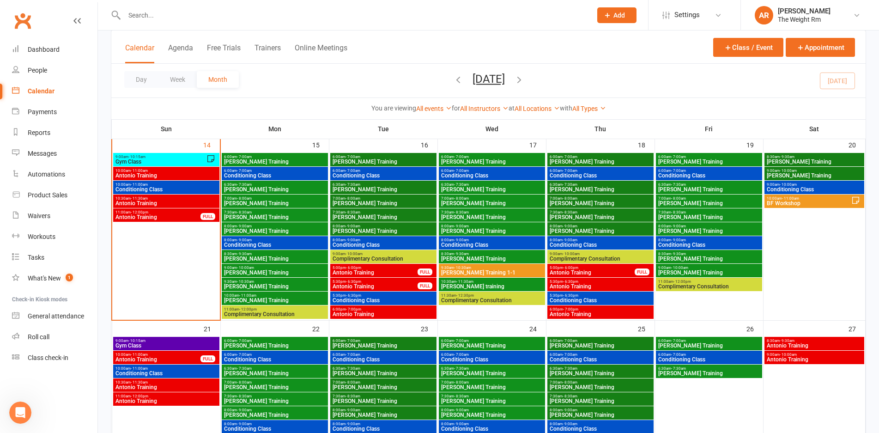
click at [398, 287] on span "Antonio Training" at bounding box center [375, 287] width 86 height 6
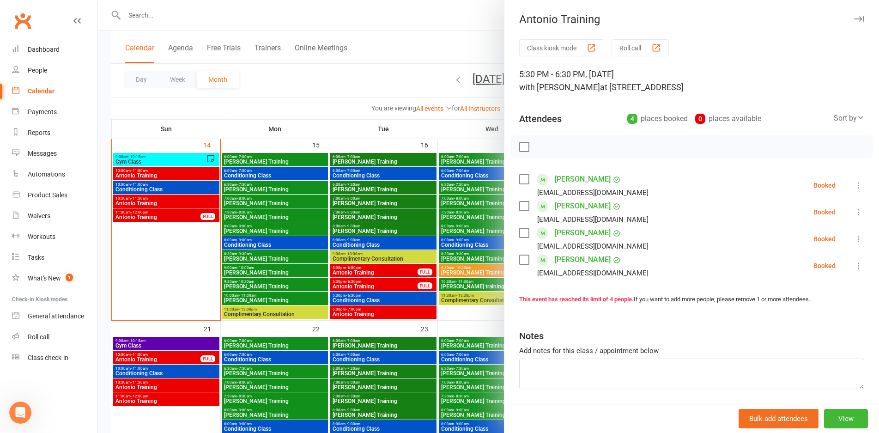
click at [398, 287] on div at bounding box center [488, 216] width 781 height 433
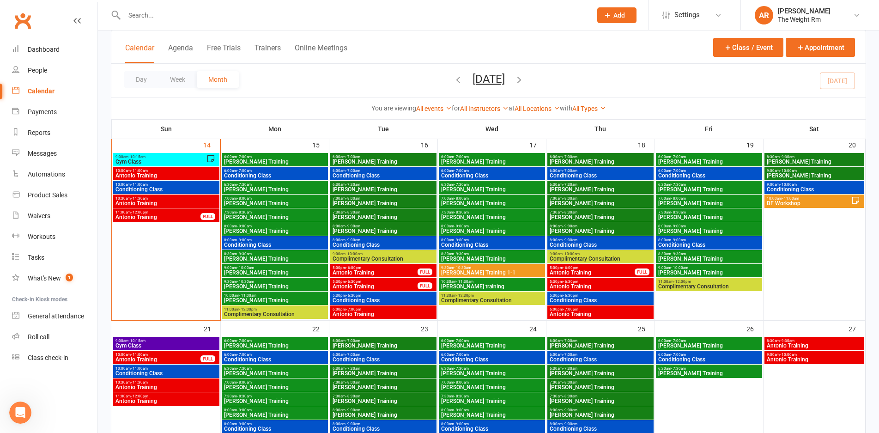
click at [395, 313] on span "Antonio Training" at bounding box center [383, 314] width 103 height 6
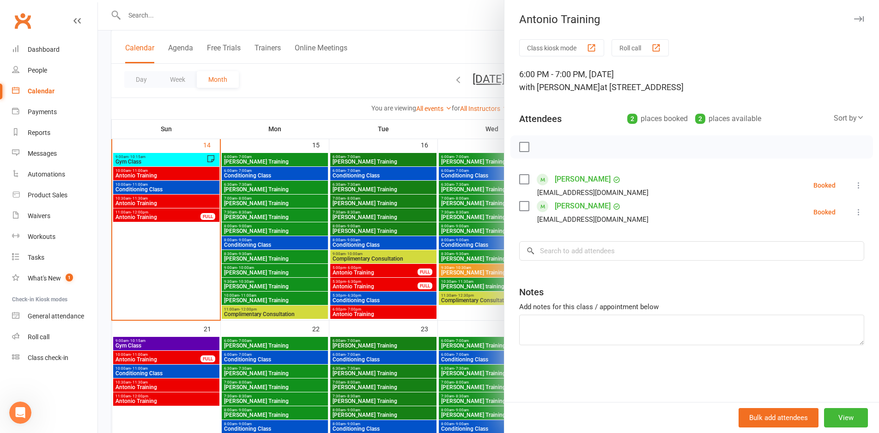
click at [395, 313] on div at bounding box center [488, 216] width 781 height 433
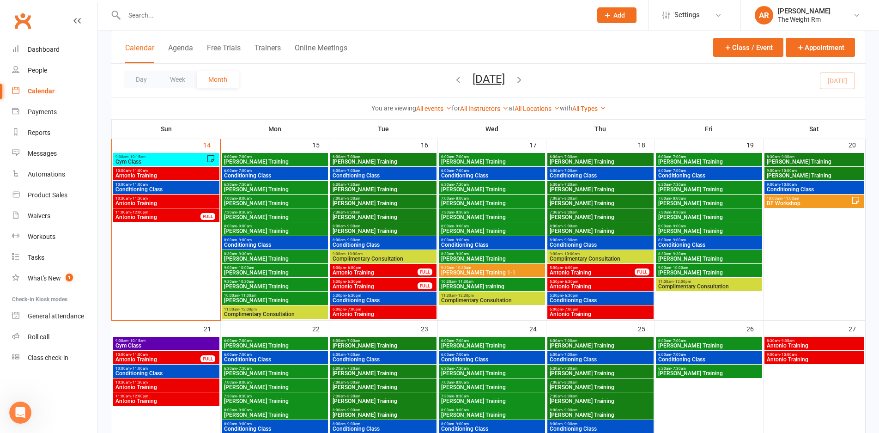
click at [630, 311] on span "Antonio Training" at bounding box center [600, 314] width 103 height 6
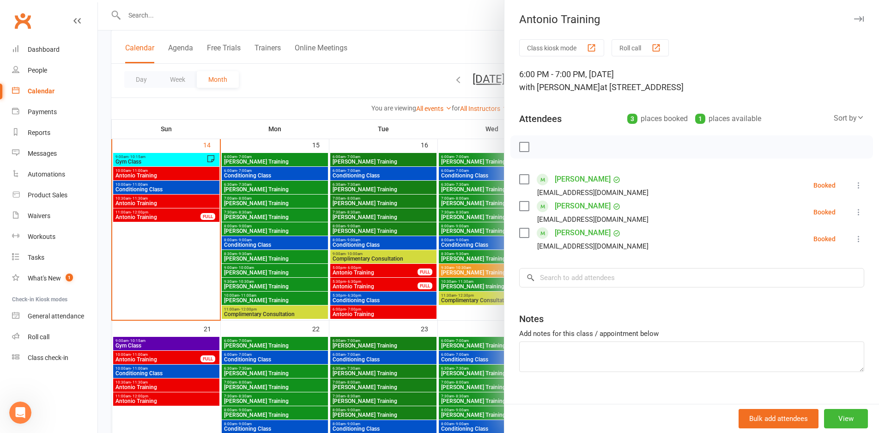
click at [384, 268] on div at bounding box center [488, 216] width 781 height 433
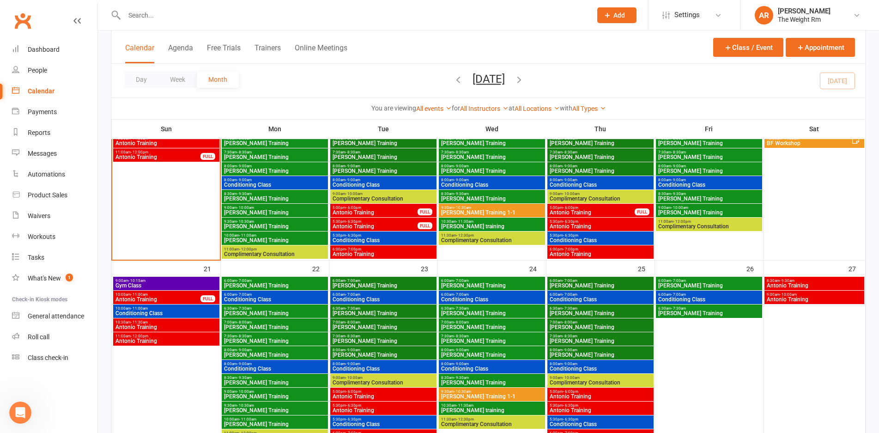
scroll to position [504, 0]
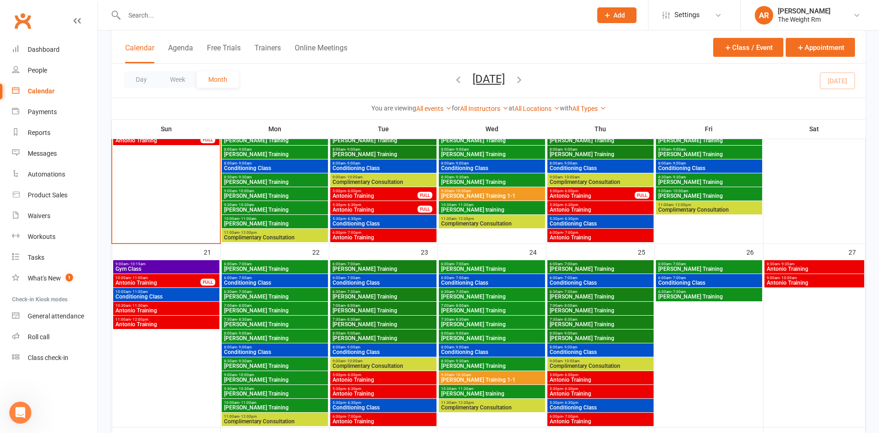
click at [141, 306] on span "- 11:30am" at bounding box center [139, 306] width 17 height 4
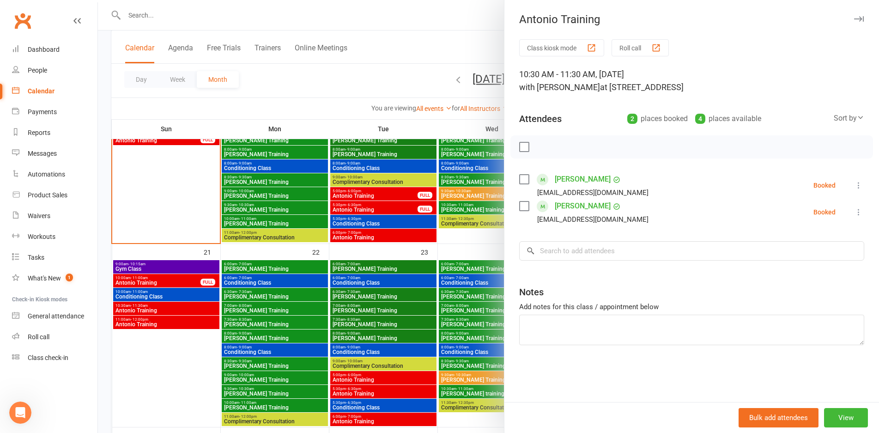
click at [141, 306] on div at bounding box center [488, 216] width 781 height 433
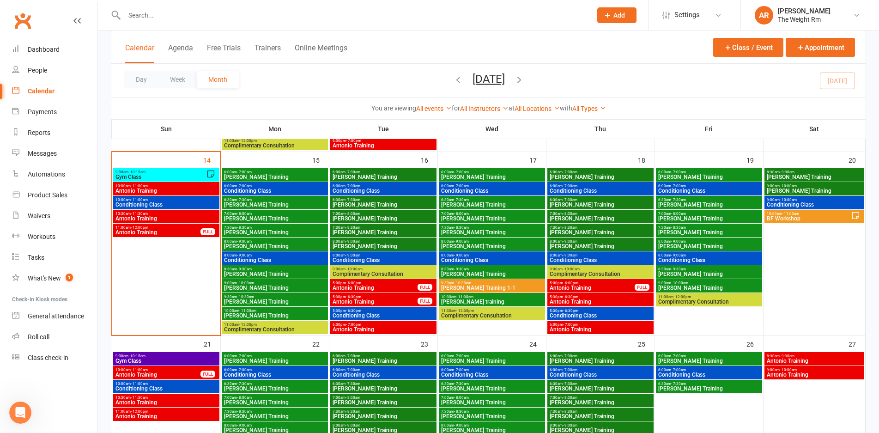
scroll to position [396, 0]
